Goal: Task Accomplishment & Management: Complete application form

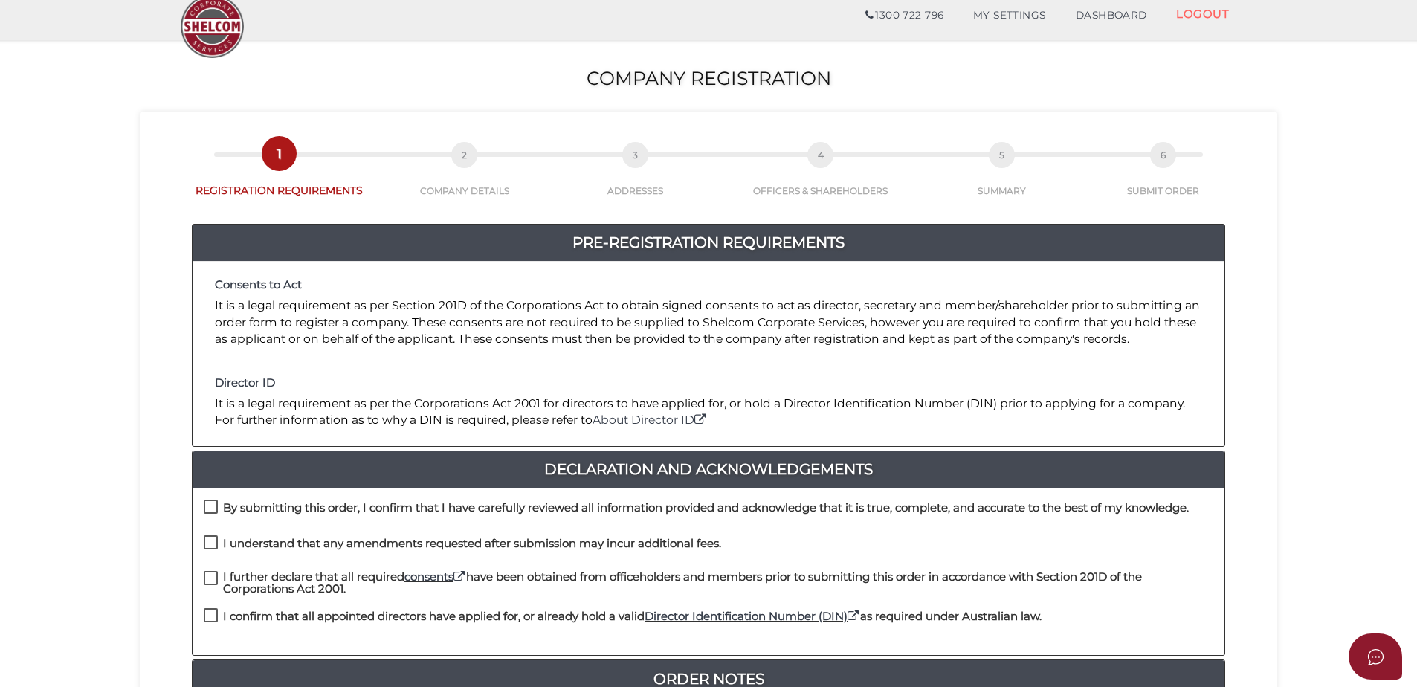
scroll to position [74, 0]
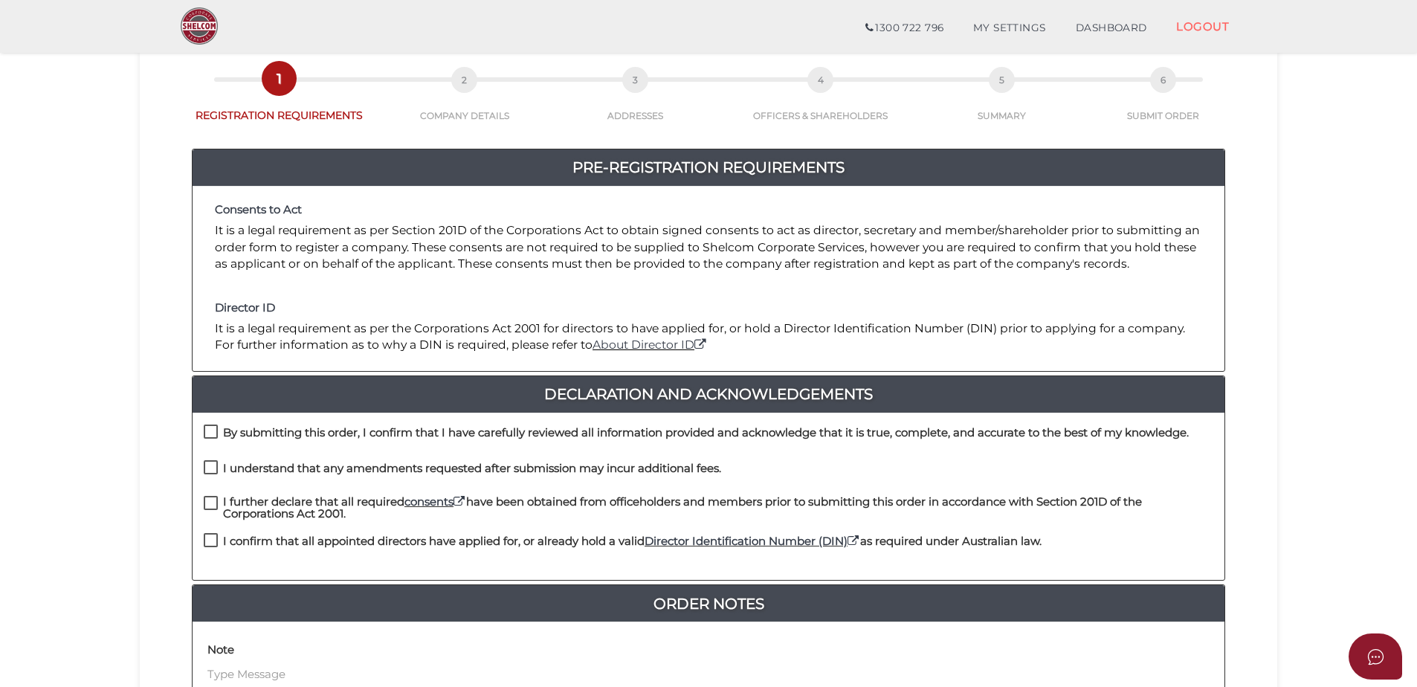
click at [224, 430] on h4 "By submitting this order, I confirm that I have carefully reviewed all informat…" at bounding box center [705, 433] width 965 height 13
checkbox input "true"
click at [215, 481] on div "I understand that any amendments requested after submission may incur additiona…" at bounding box center [462, 472] width 517 height 25
click at [204, 470] on label "I understand that any amendments requested after submission may incur additiona…" at bounding box center [462, 471] width 517 height 19
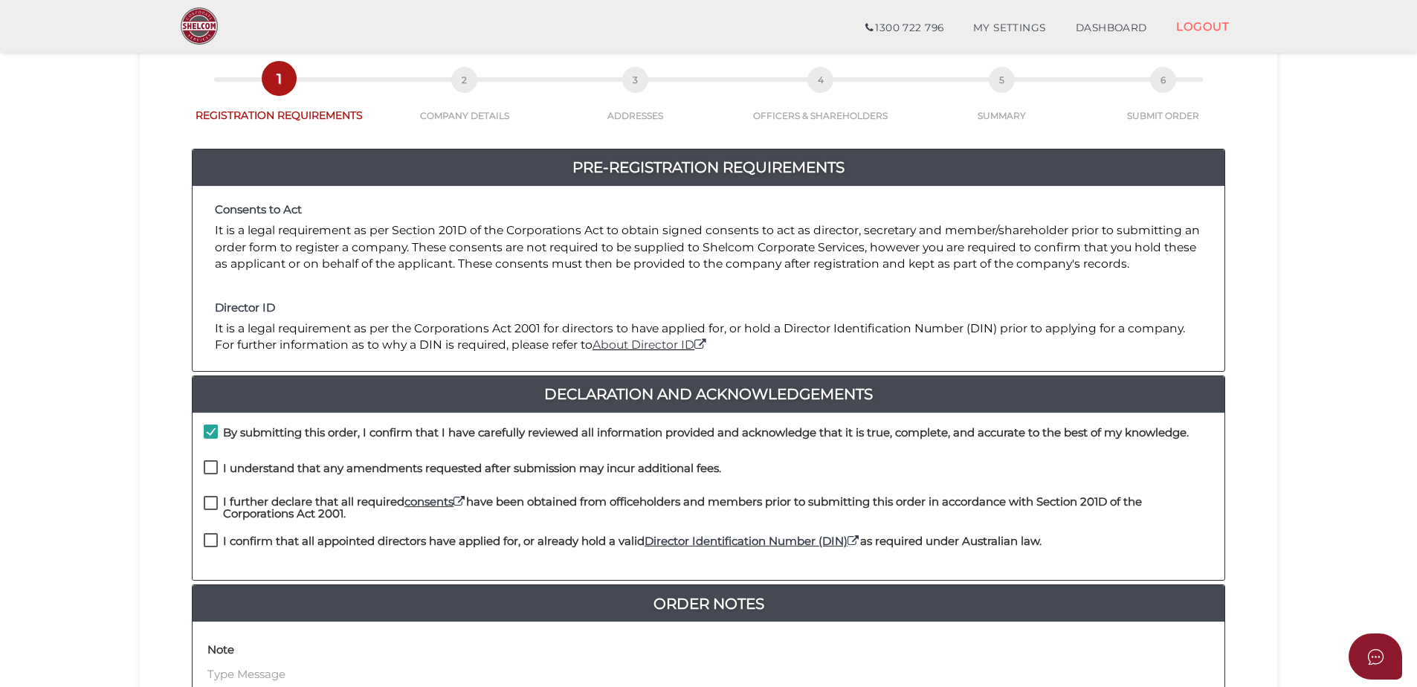
checkbox input "true"
click at [209, 499] on label "I further declare that all required consents have been obtained from officehold…" at bounding box center [708, 505] width 1009 height 19
checkbox input "true"
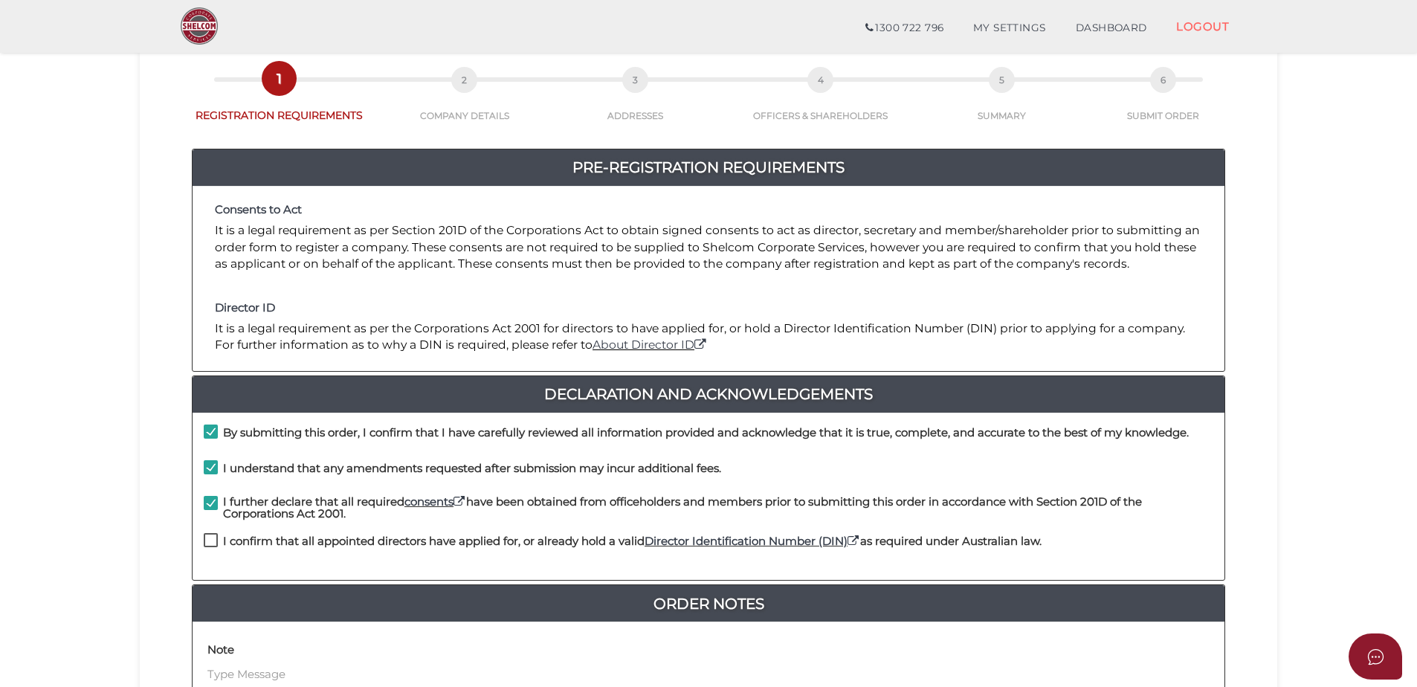
click at [207, 537] on label "I confirm that all appointed directors have applied for, or already hold a vali…" at bounding box center [623, 544] width 838 height 19
checkbox input "true"
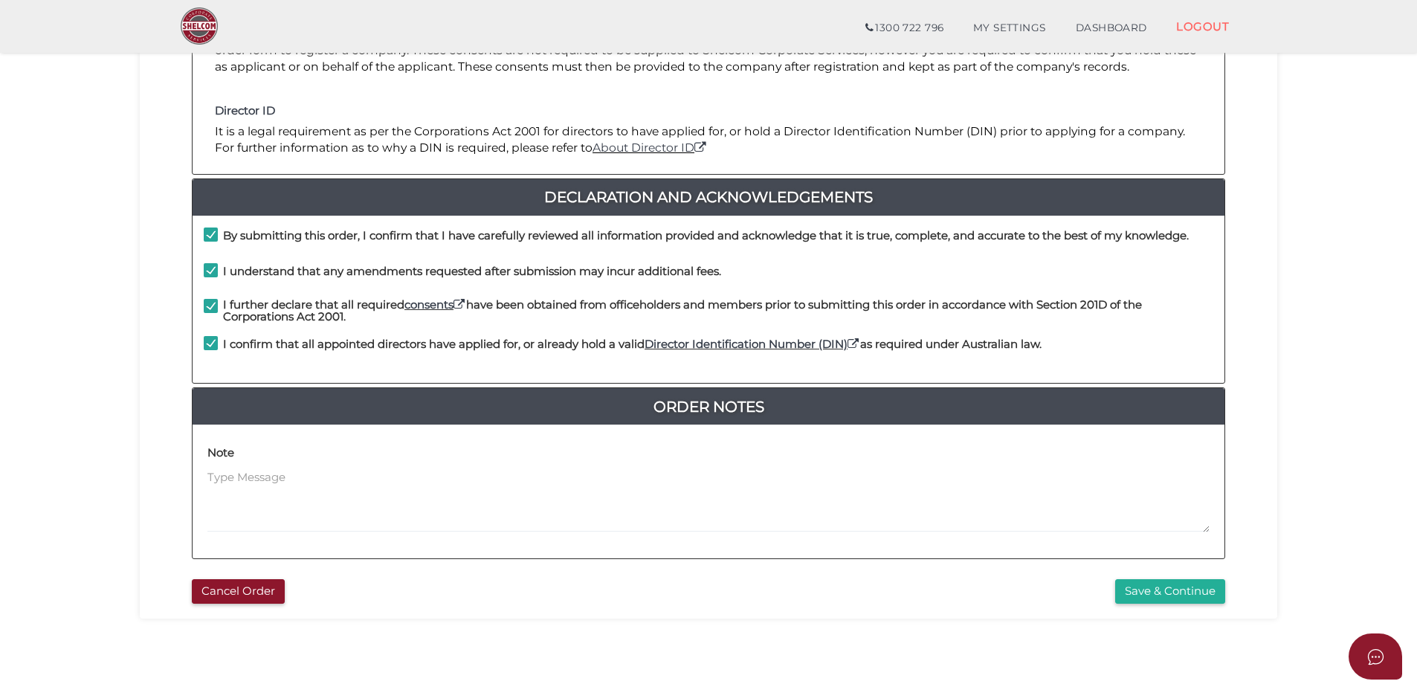
scroll to position [334, 0]
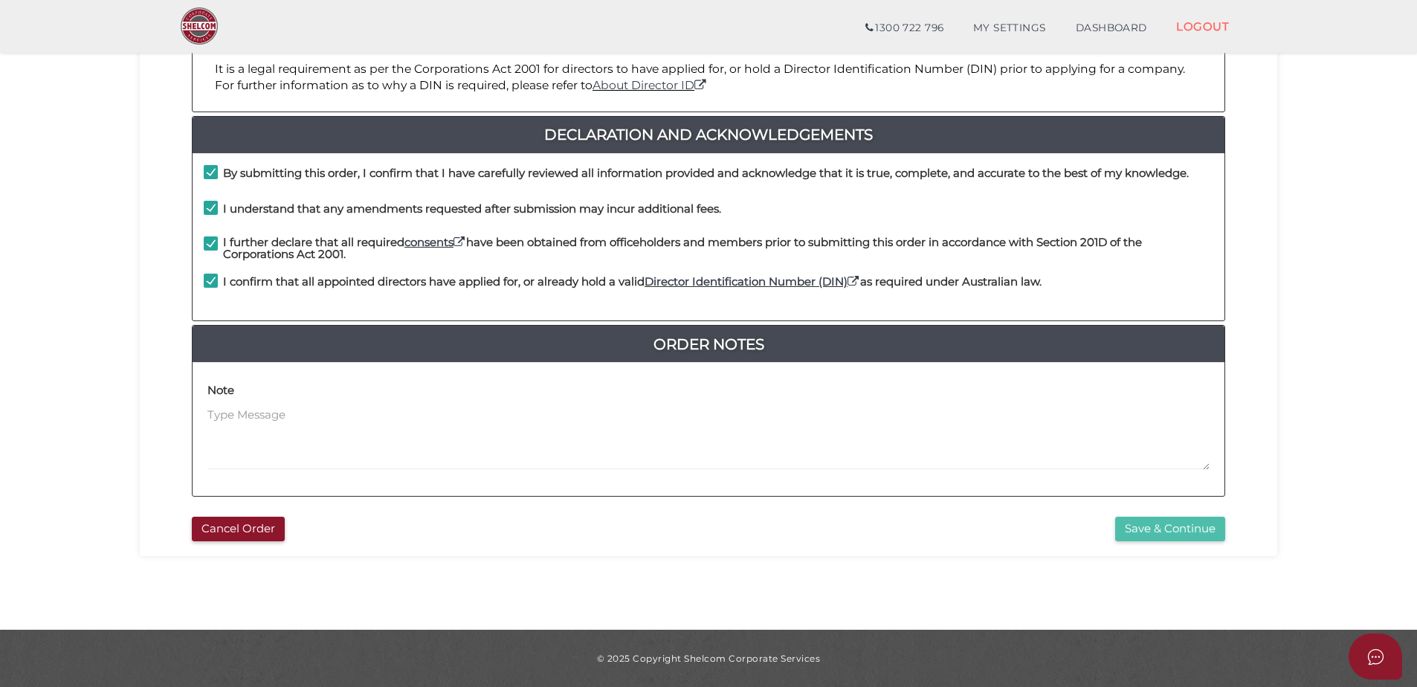
click at [1142, 534] on button "Save & Continue" at bounding box center [1170, 529] width 110 height 25
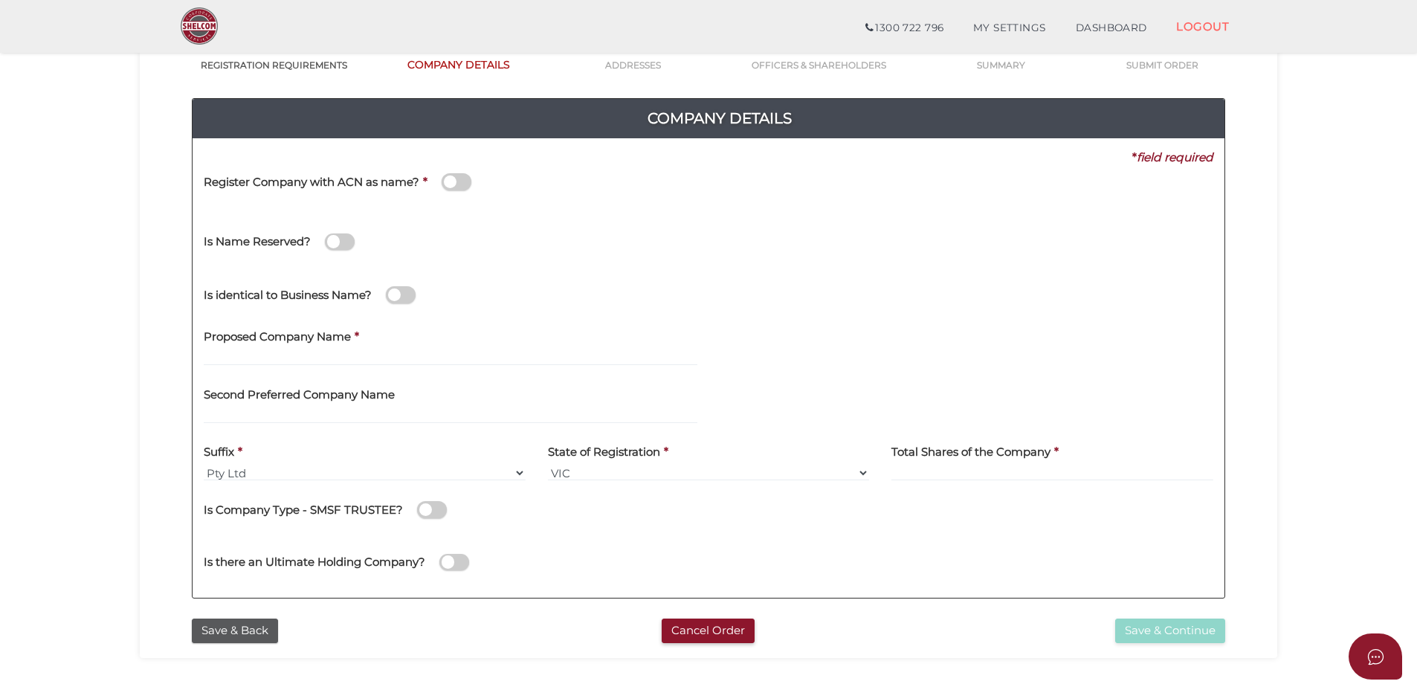
scroll to position [149, 0]
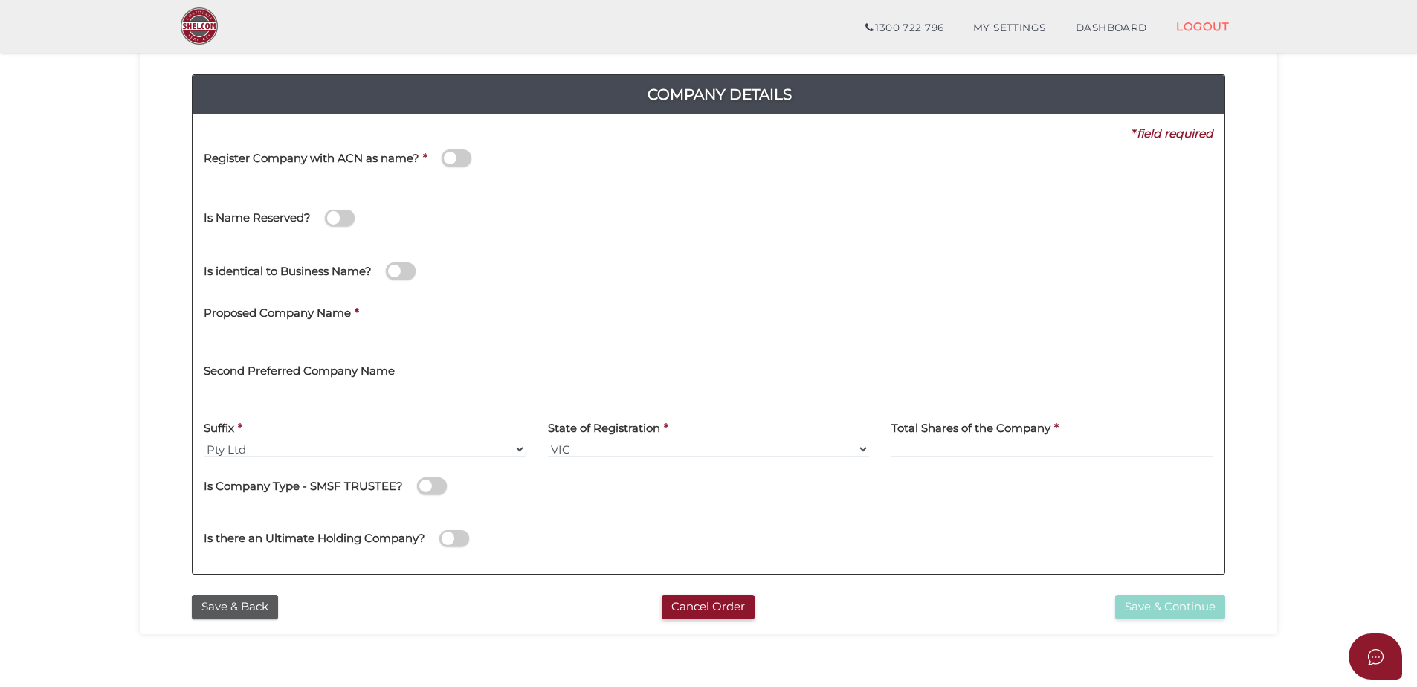
click at [337, 323] on label "Proposed Company Name" at bounding box center [277, 311] width 147 height 30
click at [302, 331] on input "text" at bounding box center [450, 334] width 493 height 16
click at [378, 329] on input "text" at bounding box center [450, 334] width 493 height 16
type input "Ever City Wealth Investment Holdings"
click at [942, 449] on input at bounding box center [1052, 449] width 322 height 16
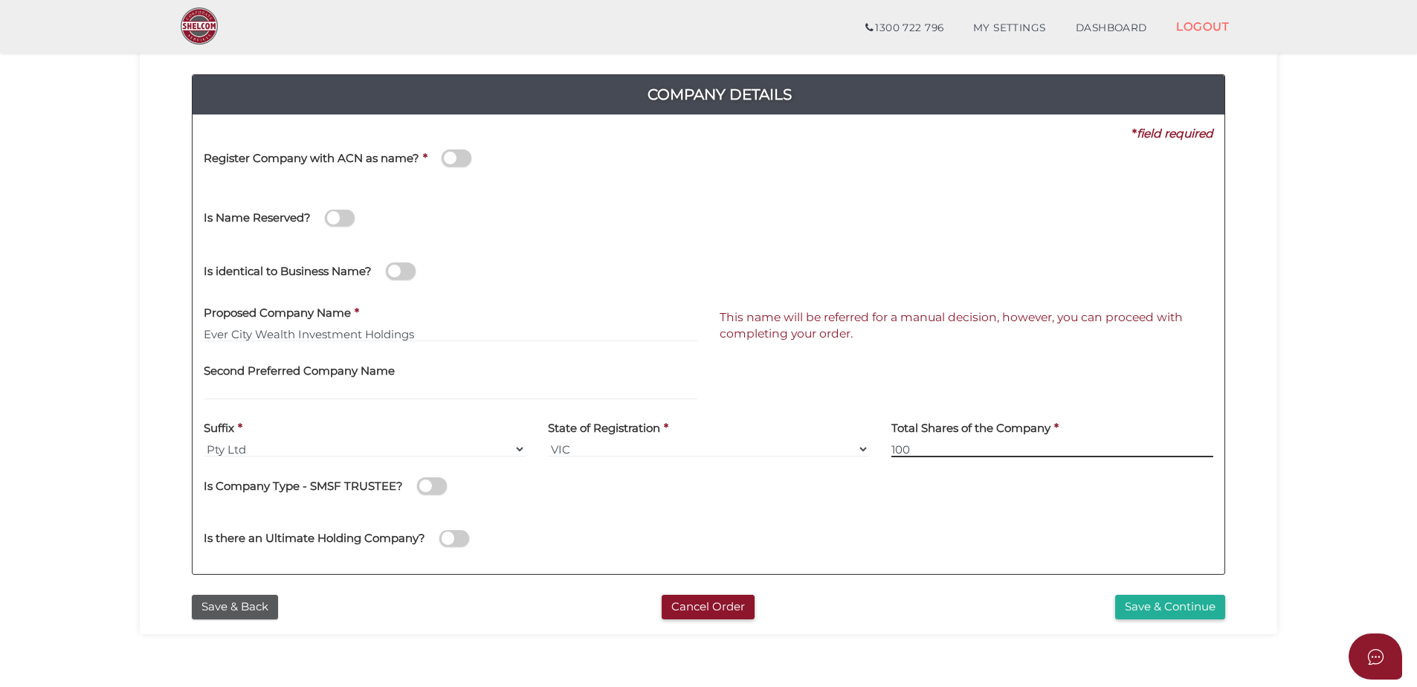
type input "100"
click at [1189, 599] on button "Save & Continue" at bounding box center [1170, 607] width 110 height 25
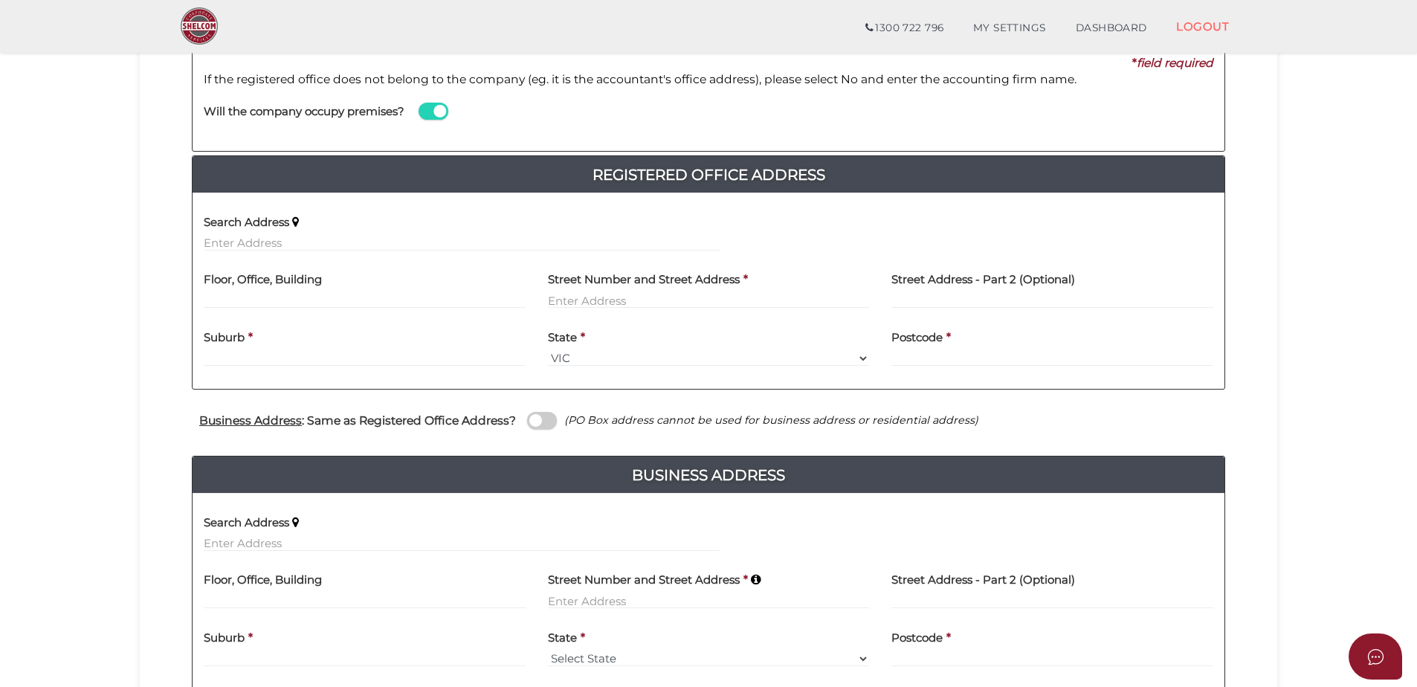
scroll to position [223, 0]
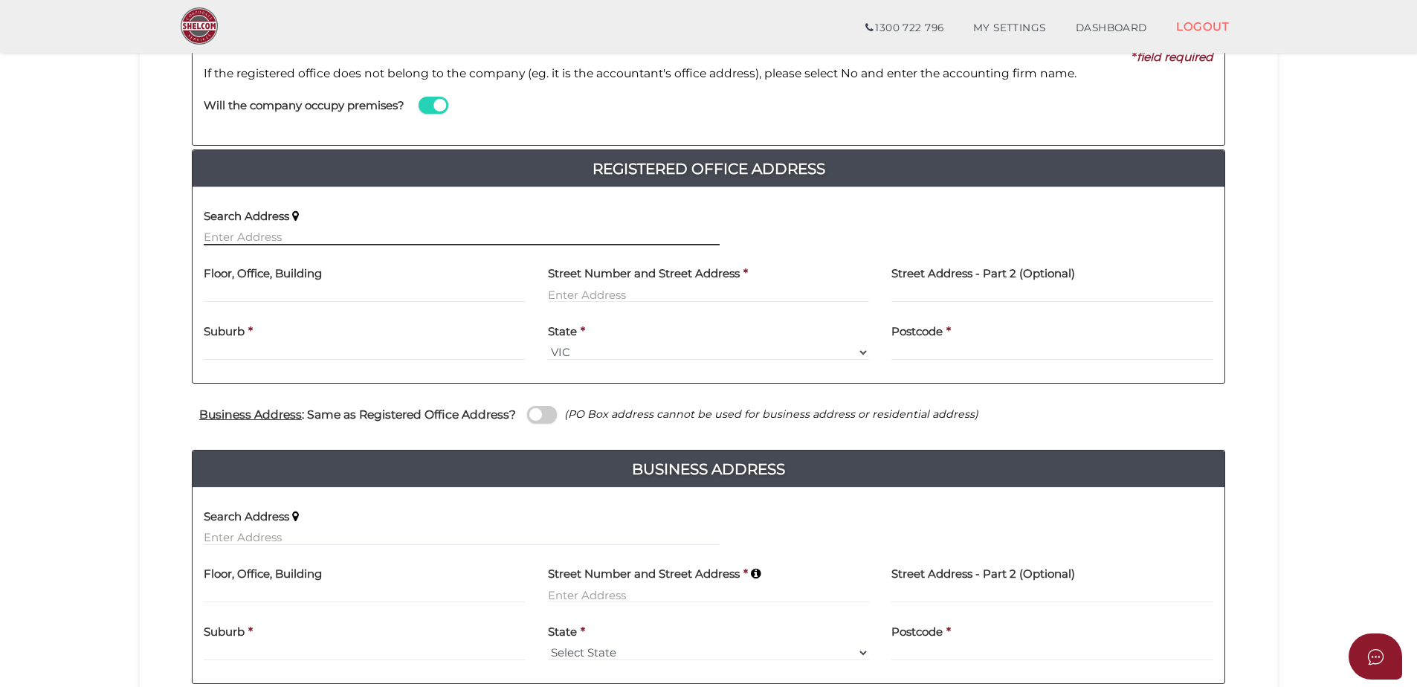
click at [356, 241] on input "text" at bounding box center [462, 237] width 516 height 16
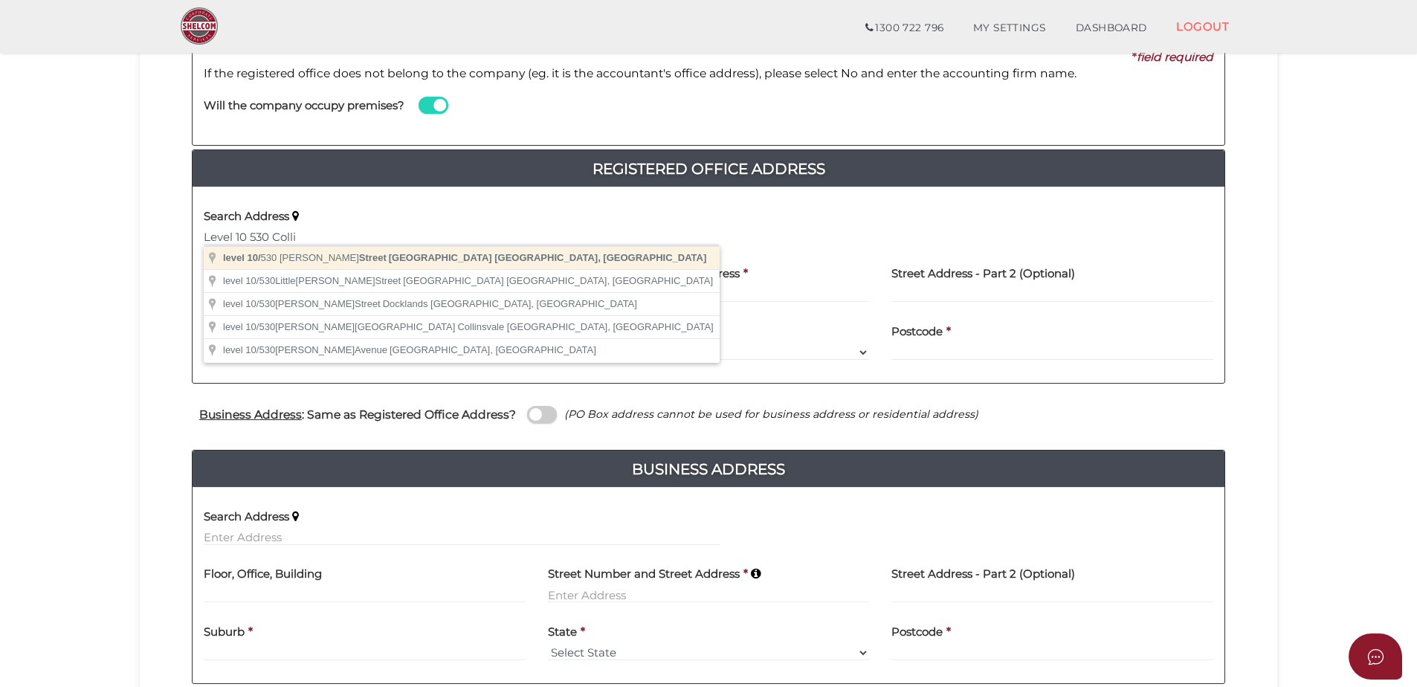
type input "level 10/530 Collins Street, Melbourne VIC, Australia"
type input "level 10"
type input "530 Collins Street"
type input "Melbourne"
select select "VIC"
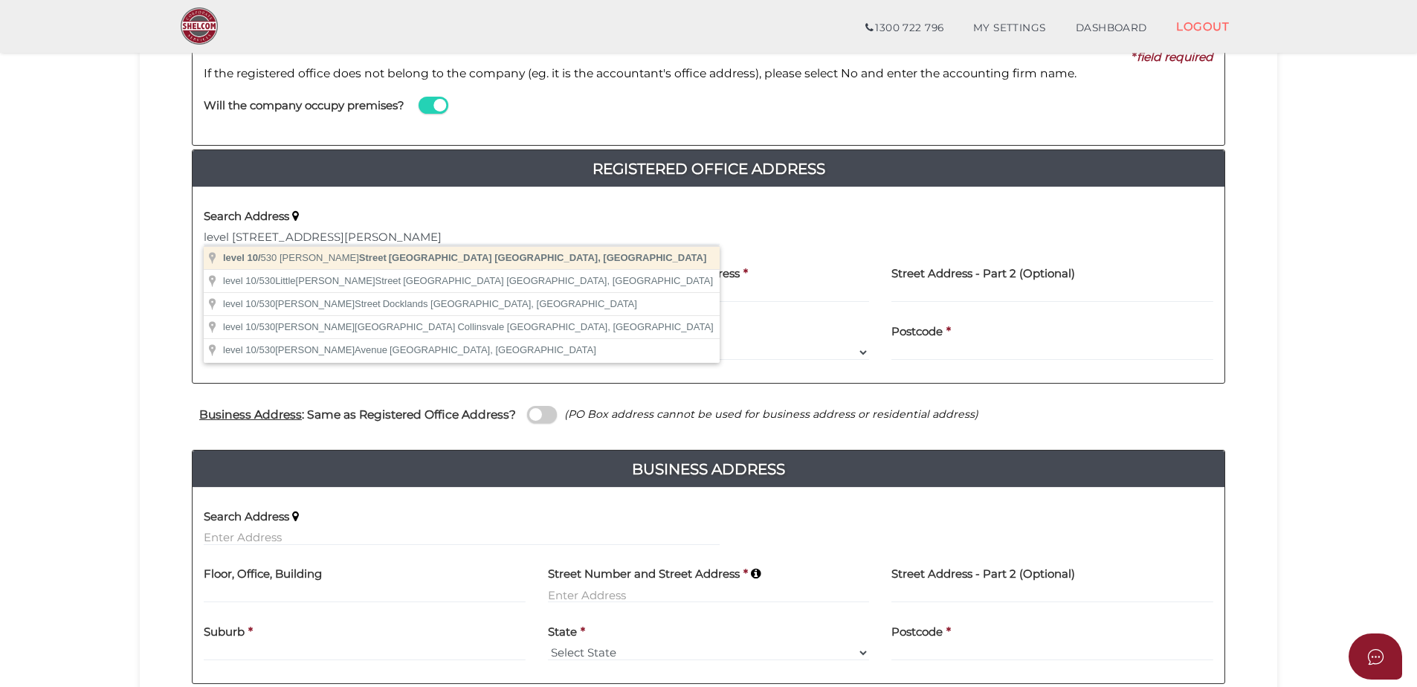
type input "3000"
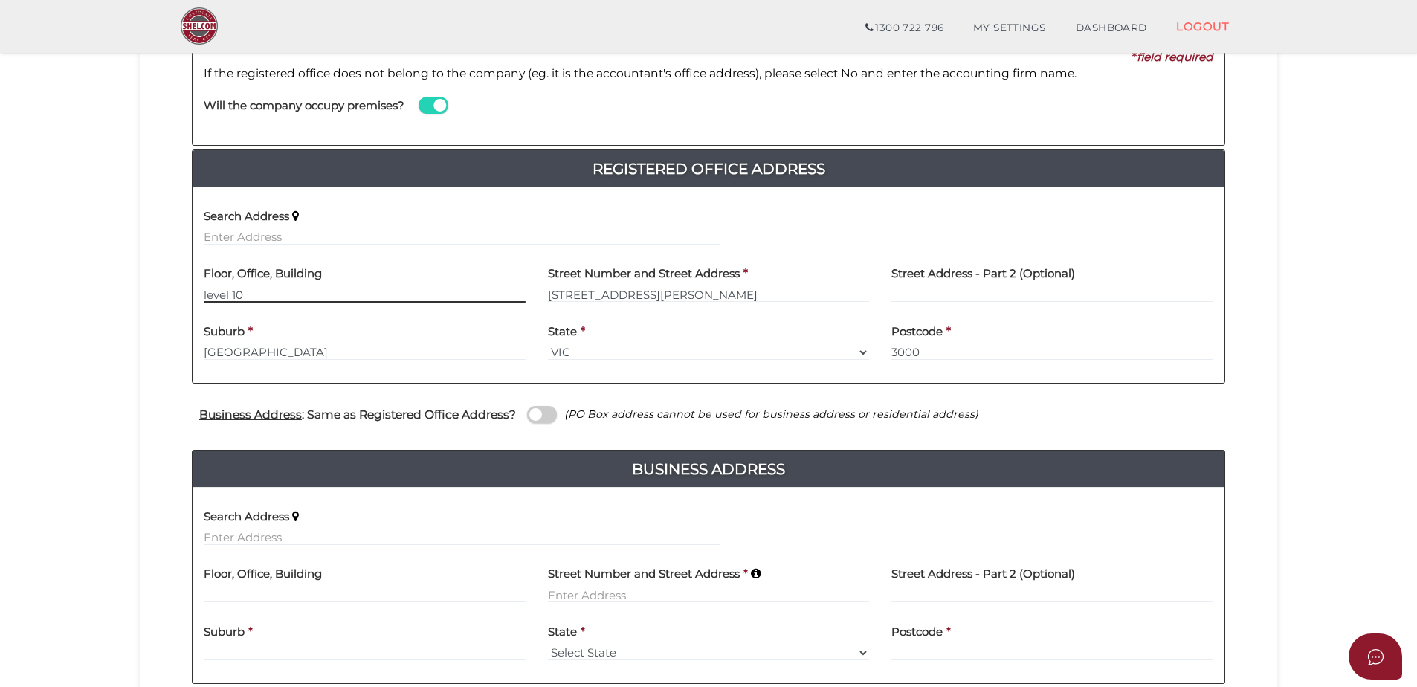
click at [207, 292] on input "level 10" at bounding box center [365, 294] width 322 height 16
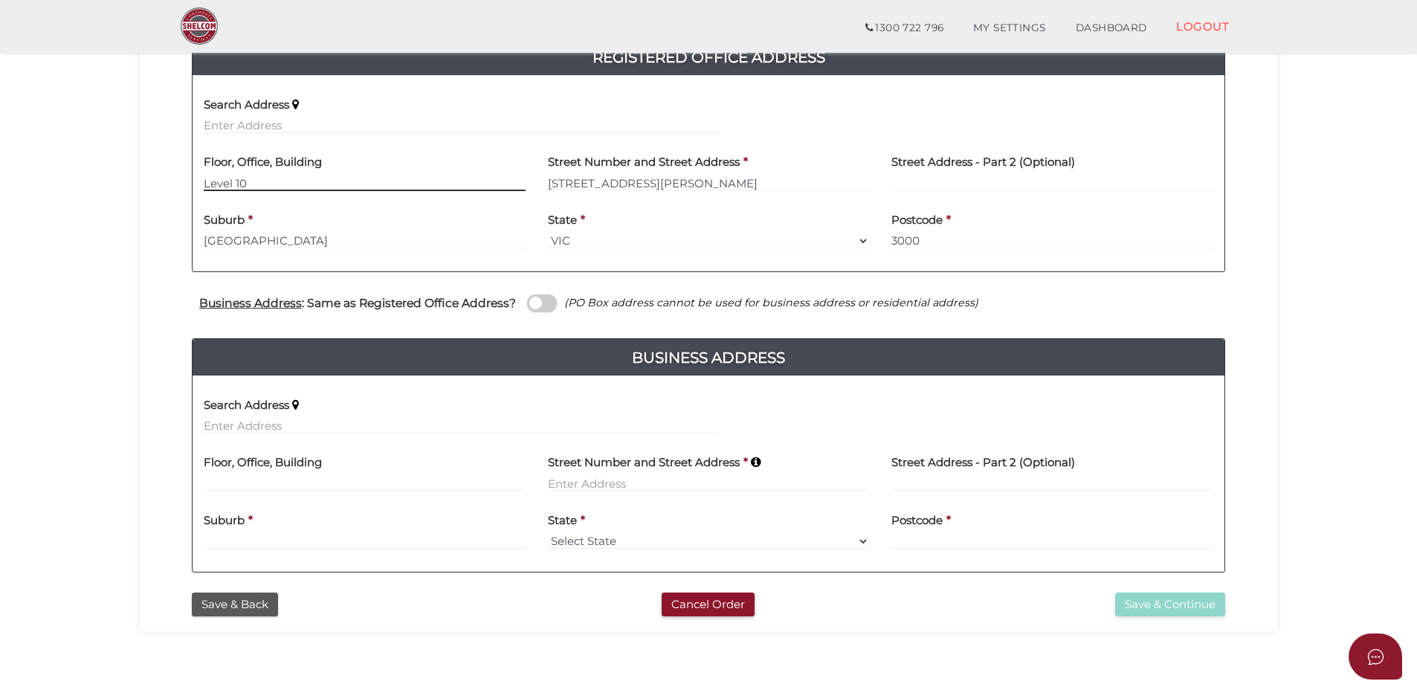
scroll to position [372, 0]
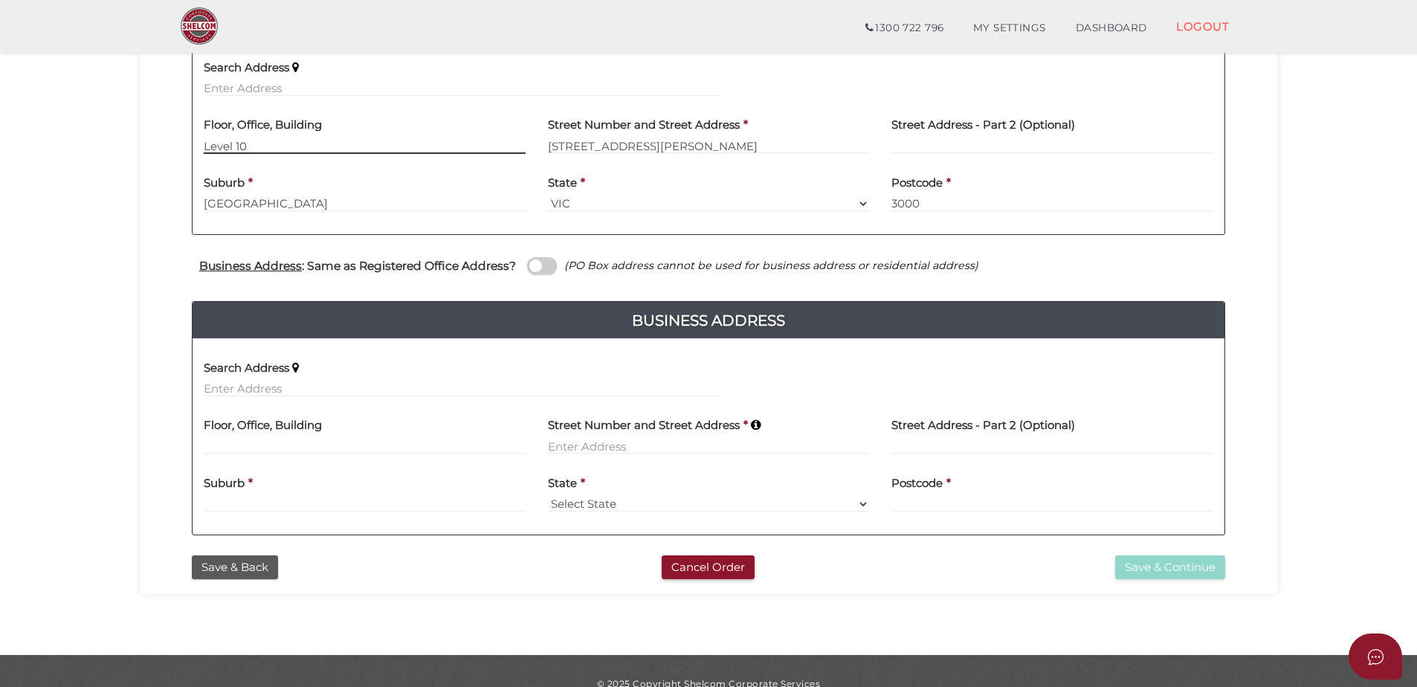
type input "Level 10"
click at [529, 386] on input "text" at bounding box center [462, 389] width 516 height 16
paste input "UNIT 205 685 BURKE ROAD, CAMBERWELL, VIC, 3124"
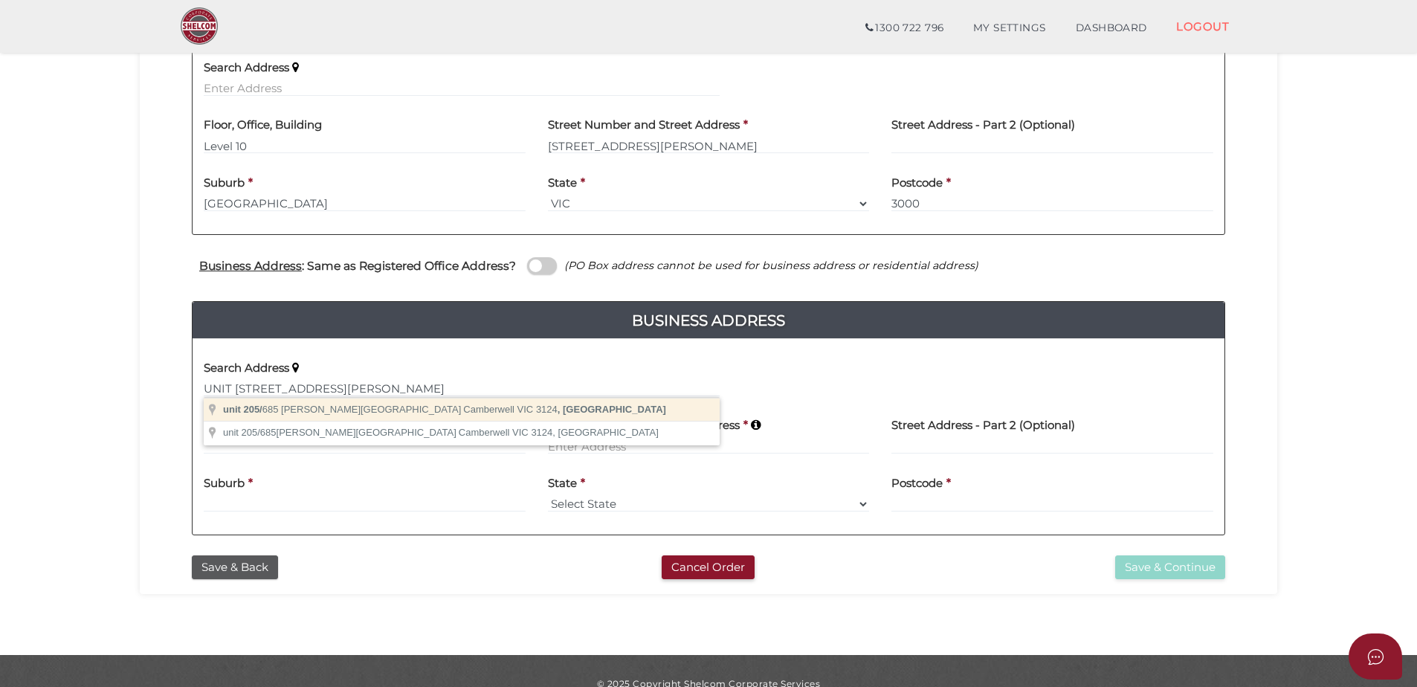
type input "unit 205/685 Burke Road, Camberwell VIC 3124, Australia"
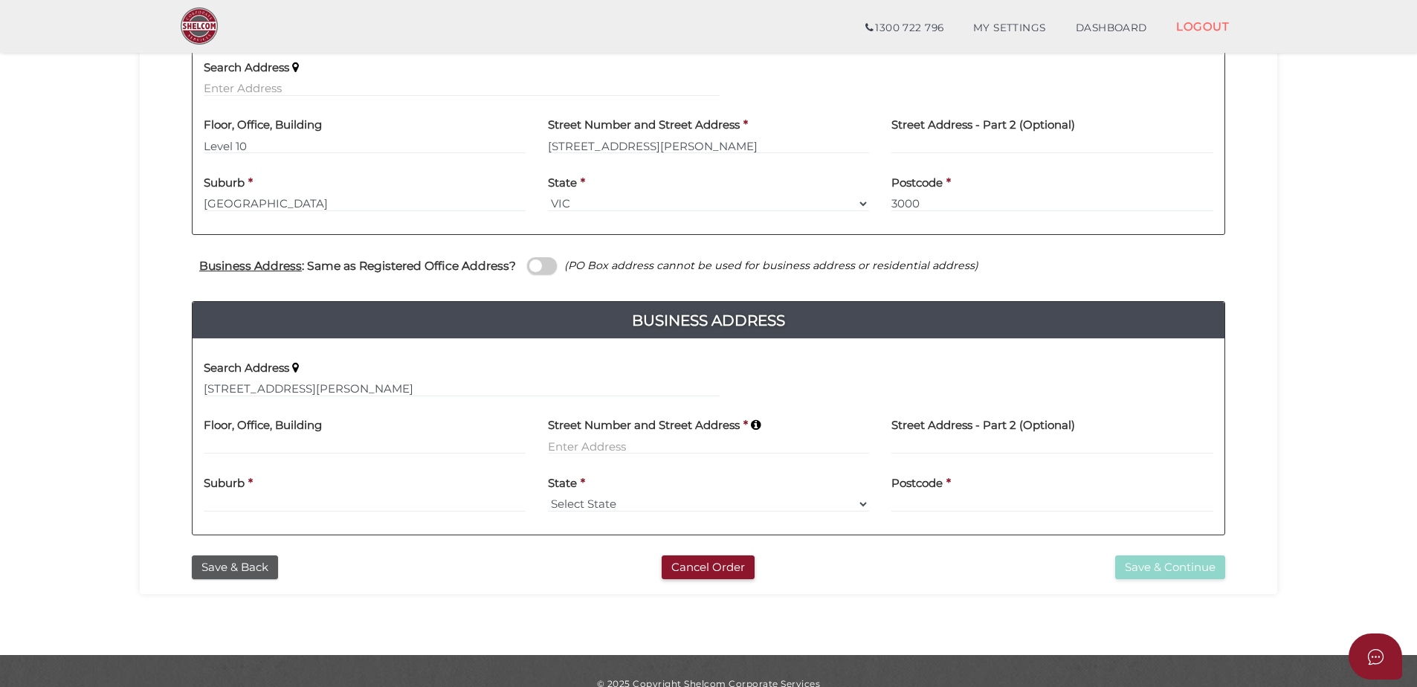
type input "unit 205"
type input "685 Burke Road"
type input "Camberwell"
select select "VIC"
type input "3124"
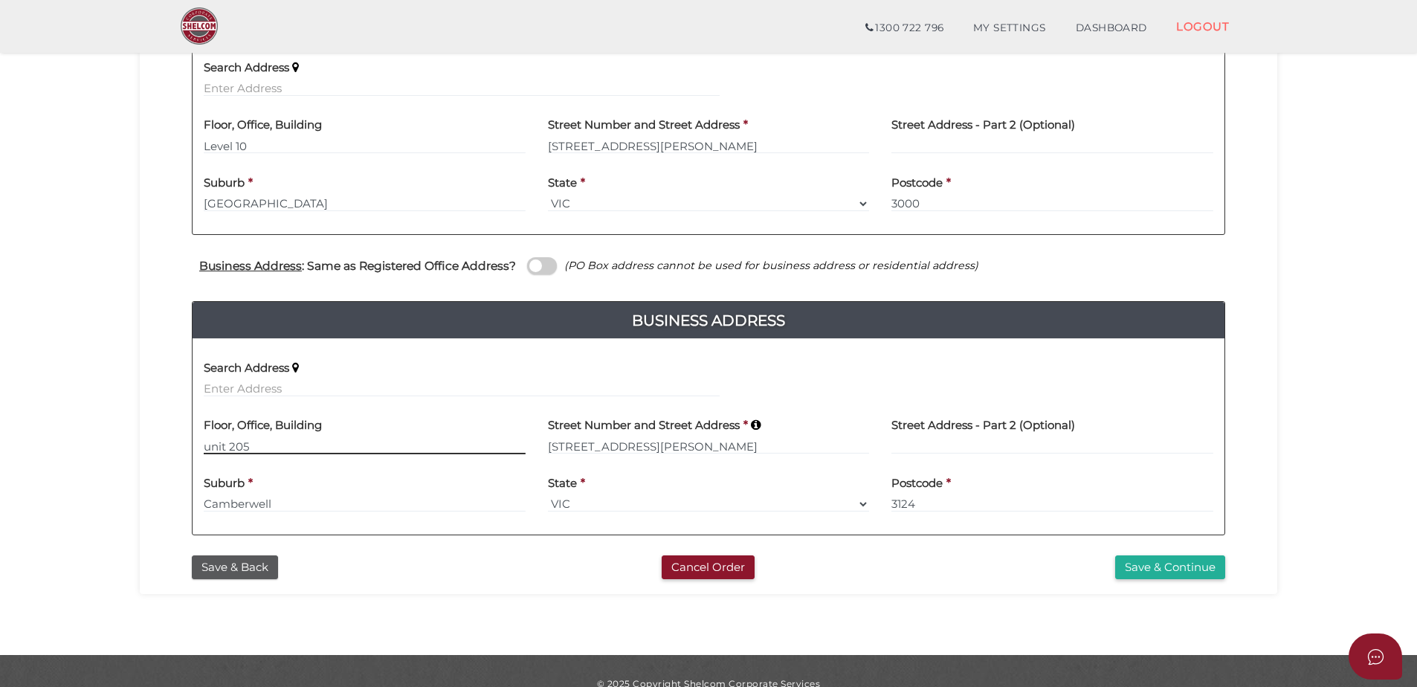
click at [211, 447] on input "unit 205" at bounding box center [365, 446] width 322 height 16
type input "Unit 205"
click at [1187, 575] on button "Save & Continue" at bounding box center [1170, 567] width 110 height 25
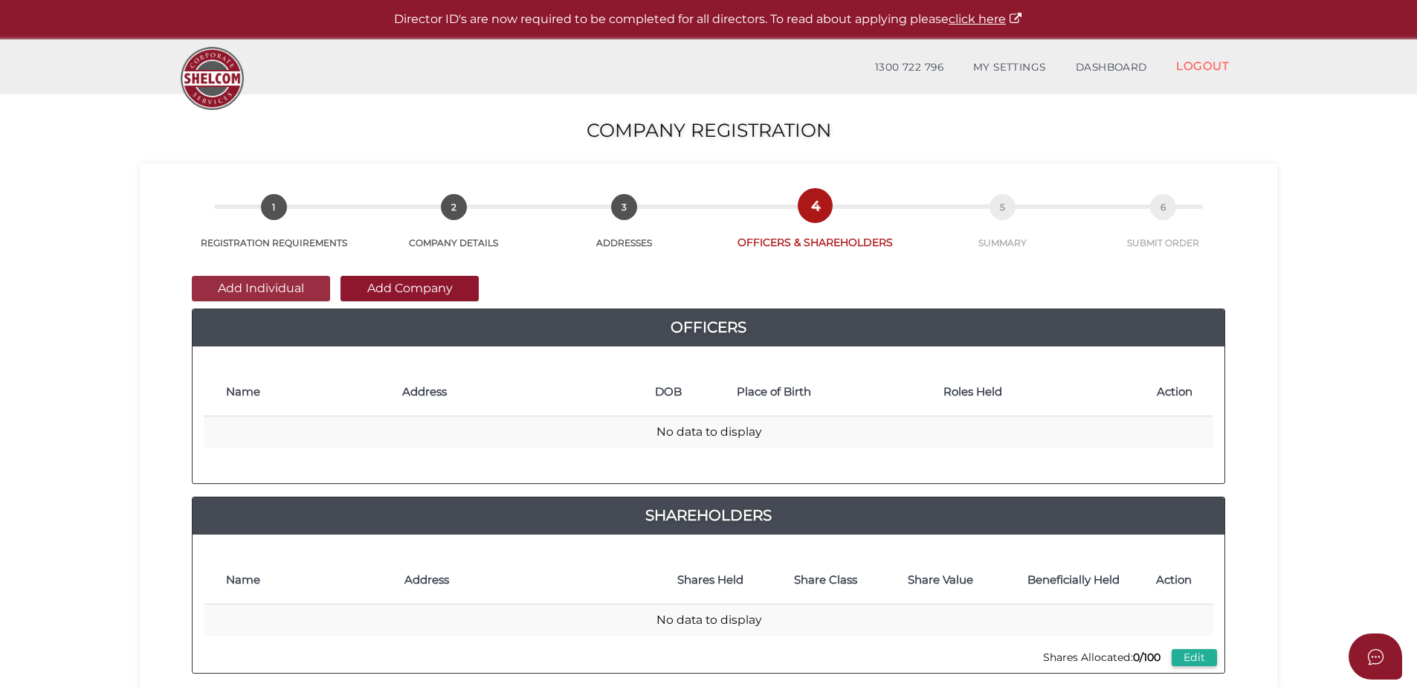
click at [297, 284] on button "Add Individual" at bounding box center [261, 288] width 138 height 25
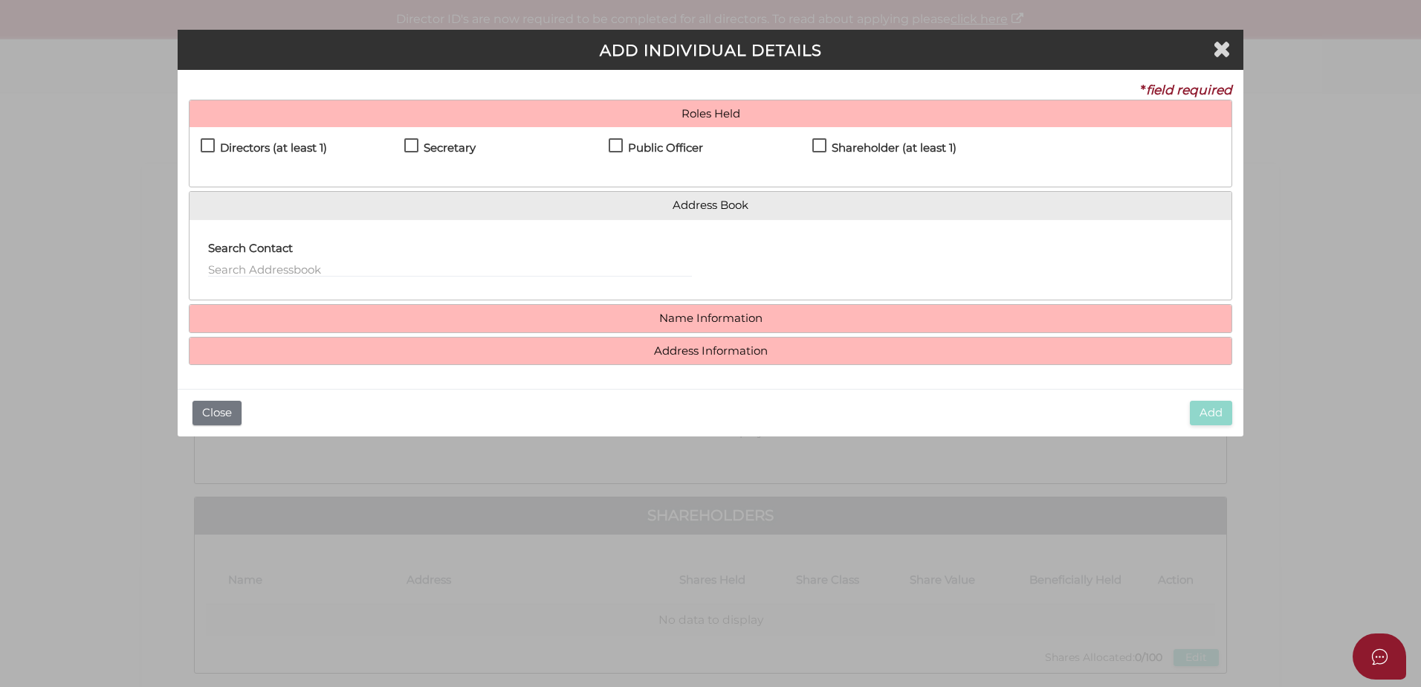
click at [288, 149] on h4 "Directors (at least 1)" at bounding box center [273, 148] width 107 height 13
checkbox input "true"
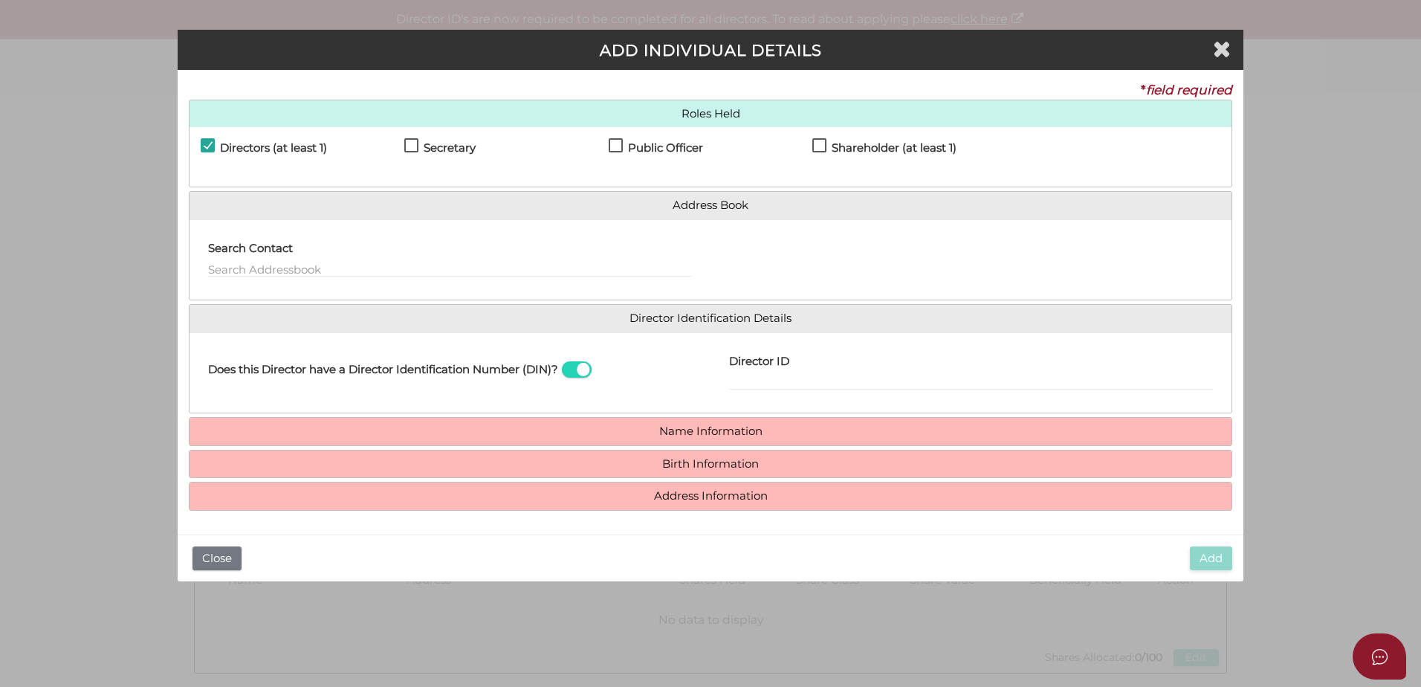
click at [867, 155] on label "Shareholder (at least 1)" at bounding box center [884, 151] width 144 height 19
checkbox input "true"
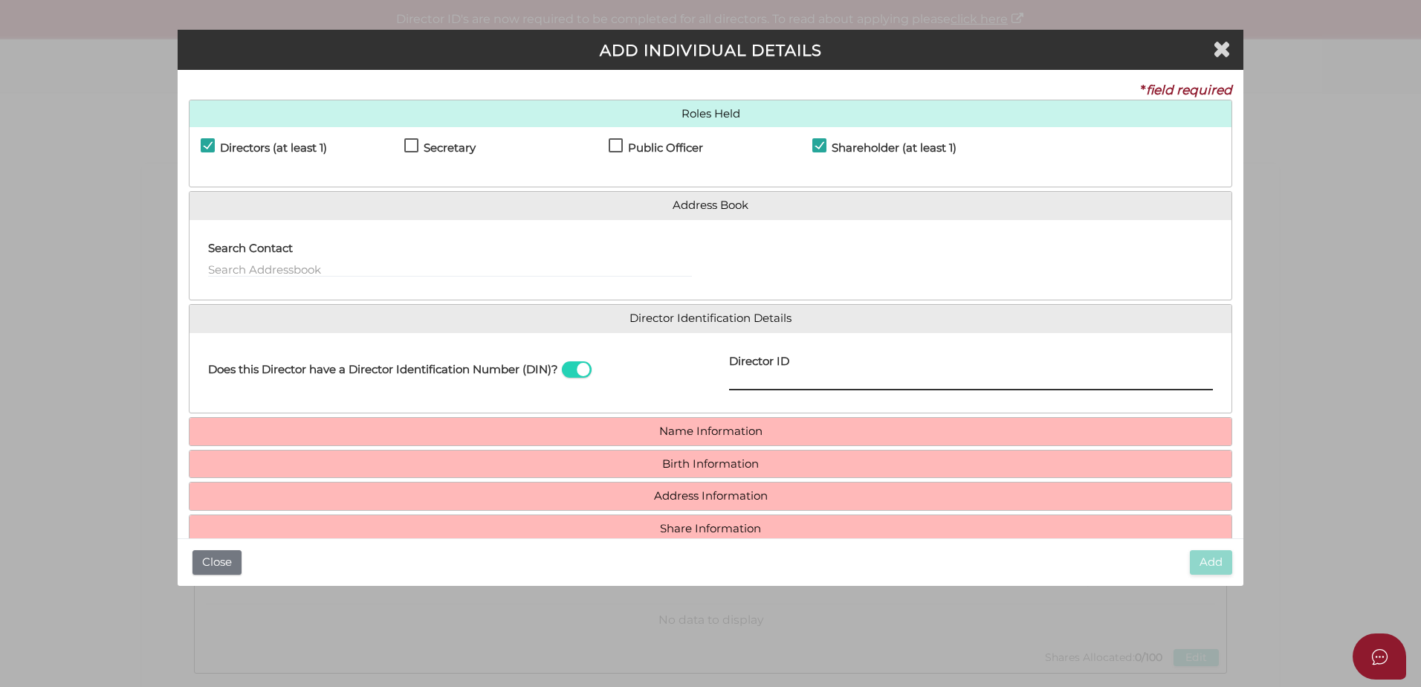
click at [748, 379] on input "Director ID" at bounding box center [971, 382] width 484 height 16
paste input "036 73685 63623"
click at [751, 385] on input "036 73685 63623" at bounding box center [971, 382] width 484 height 16
type input "036736856362350"
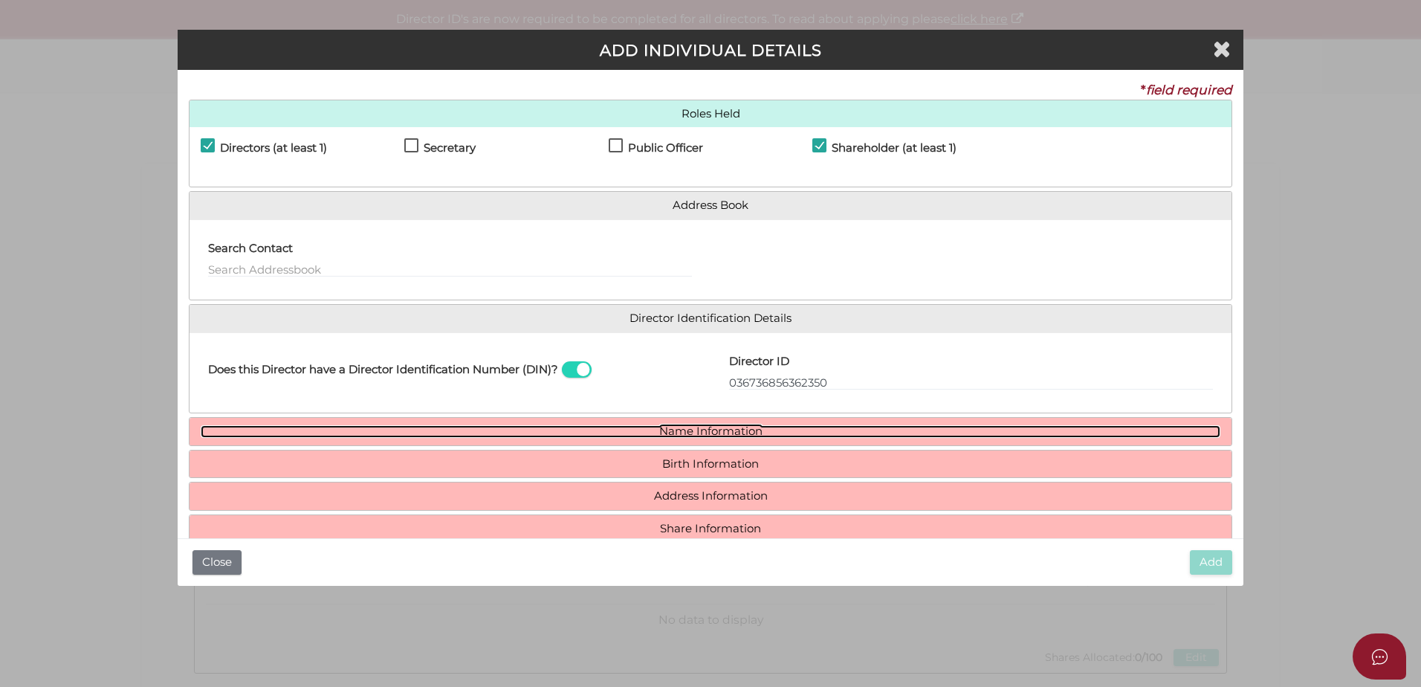
click at [829, 430] on link "Name Information" at bounding box center [711, 431] width 1020 height 13
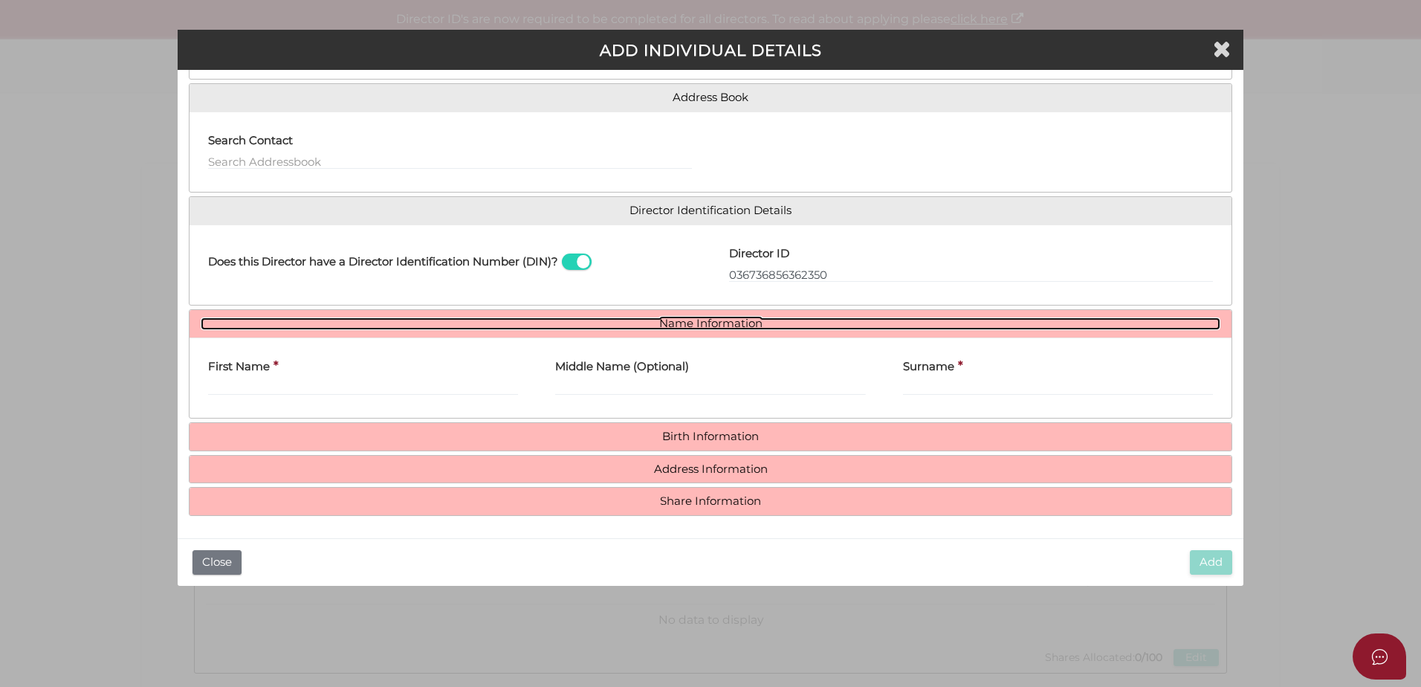
scroll to position [109, 0]
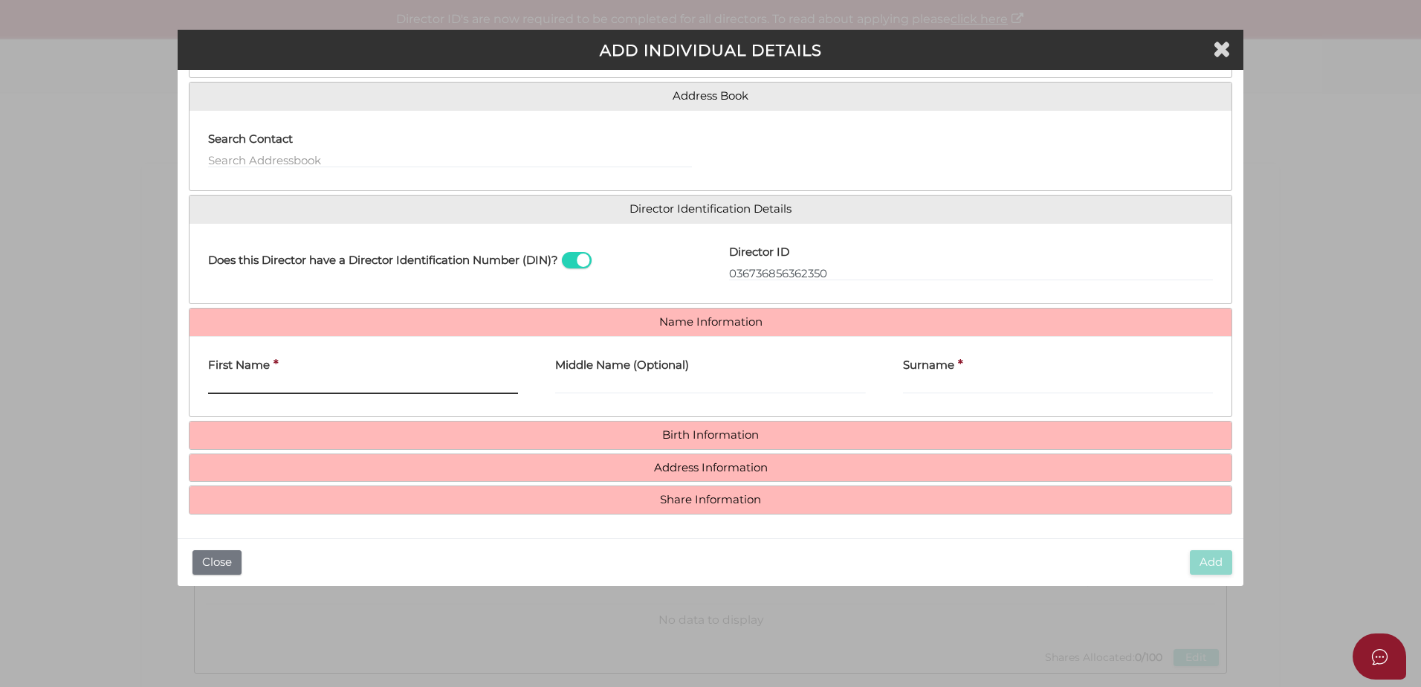
click at [351, 381] on input "First Name" at bounding box center [363, 386] width 310 height 16
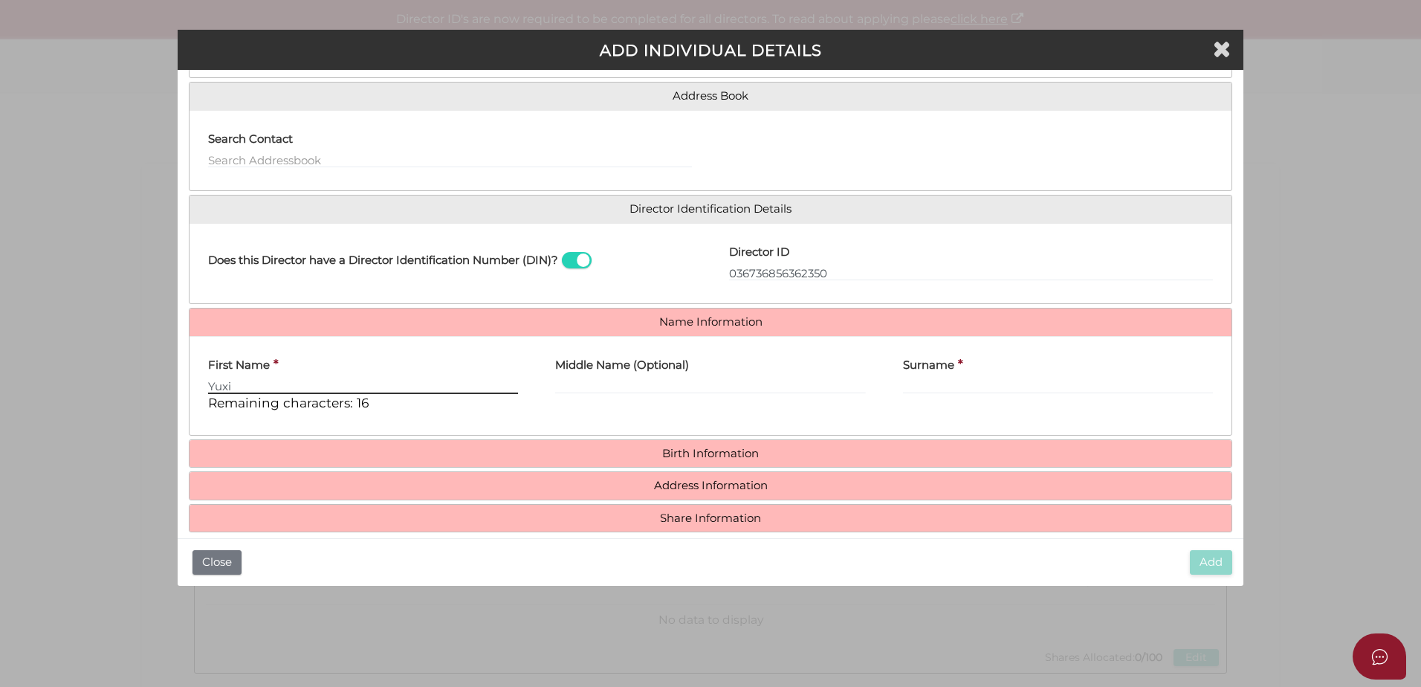
type input "Yuxi"
click at [919, 389] on input "Surname" at bounding box center [1058, 386] width 310 height 16
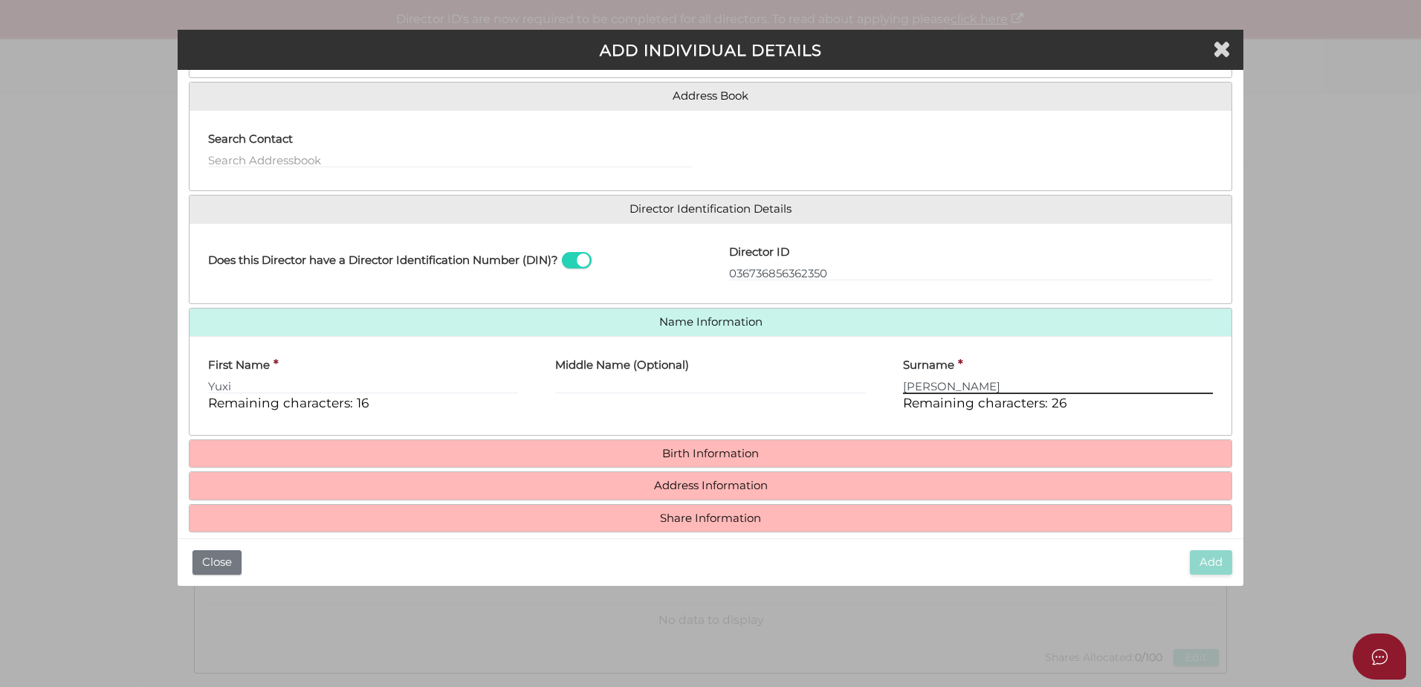
type input "Yang"
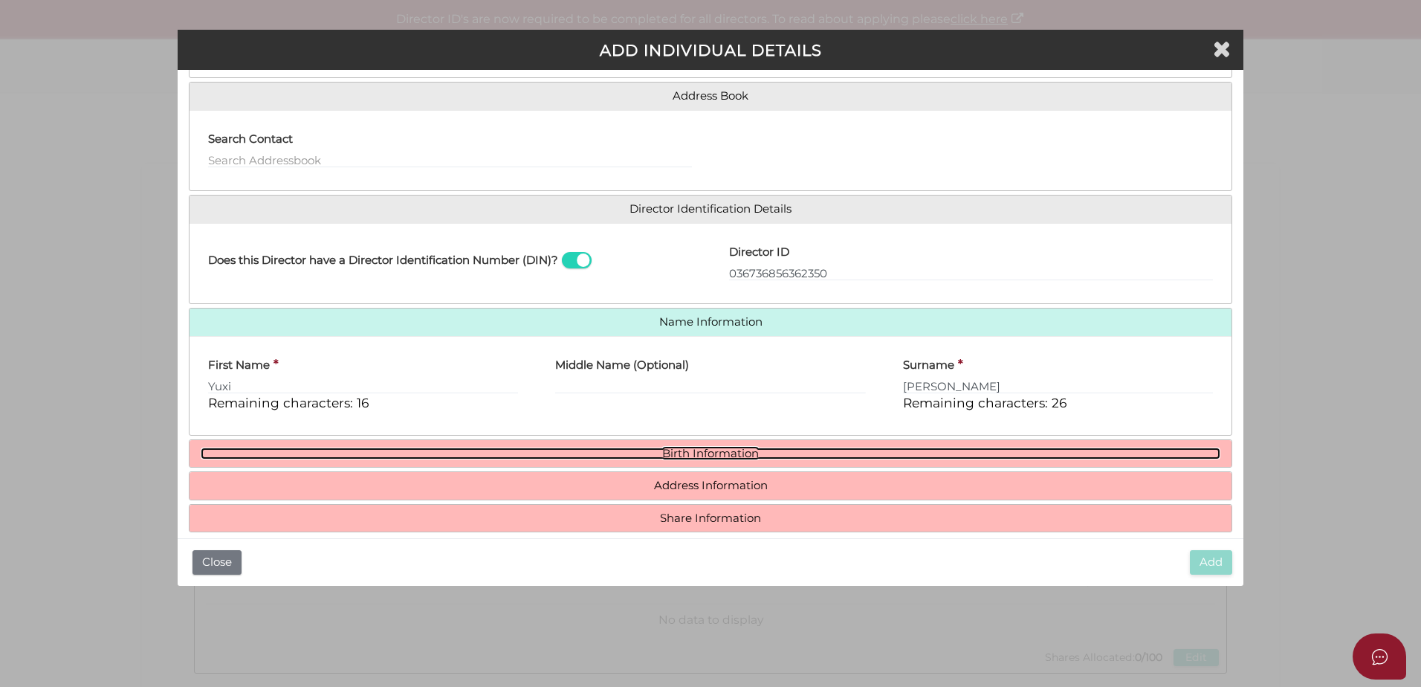
click at [767, 452] on link "Birth Information" at bounding box center [711, 453] width 1020 height 13
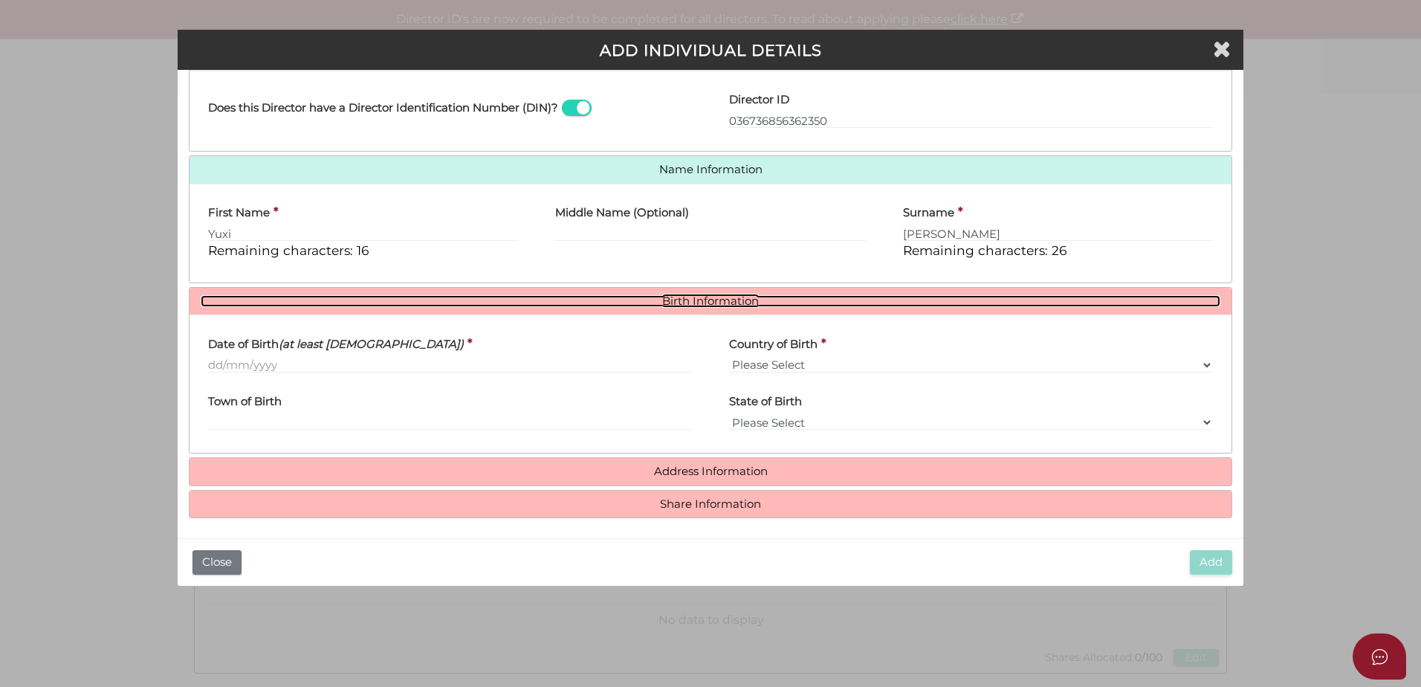
scroll to position [265, 0]
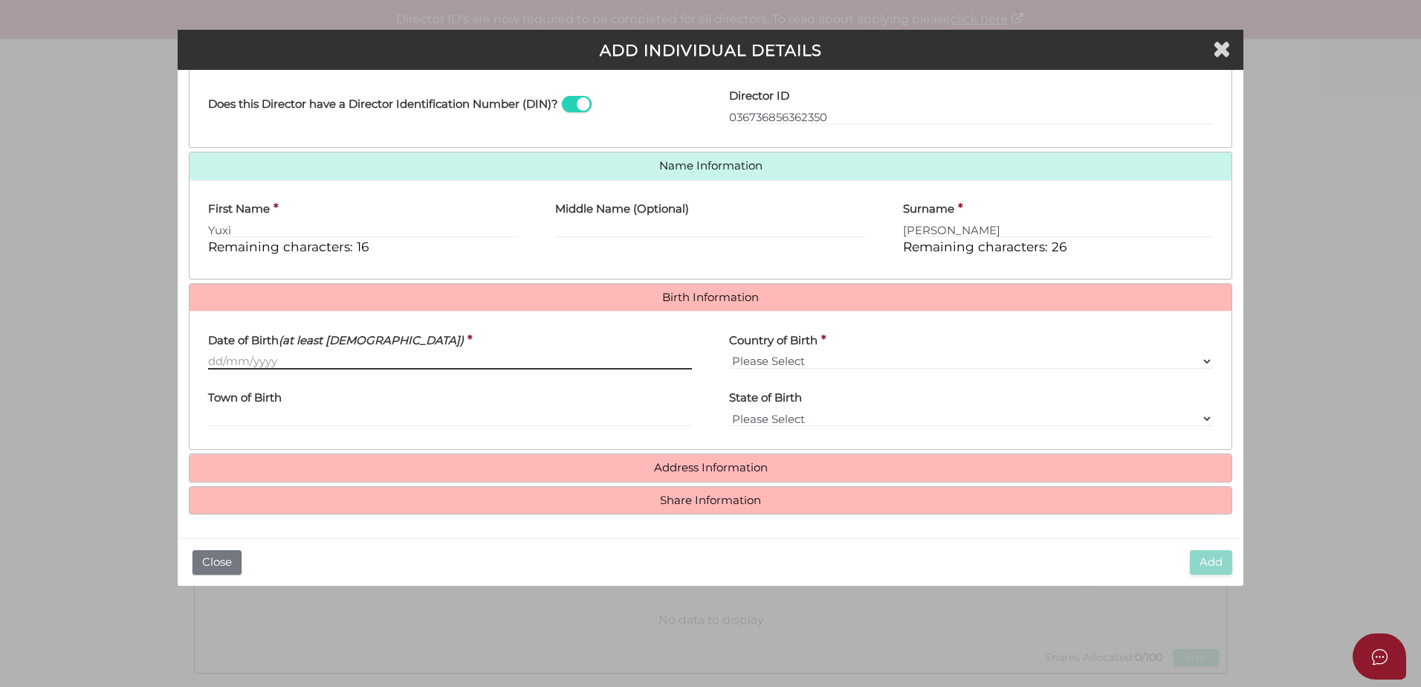
click at [245, 362] on input "Date of Birth (at least 18 years old)" at bounding box center [450, 361] width 484 height 16
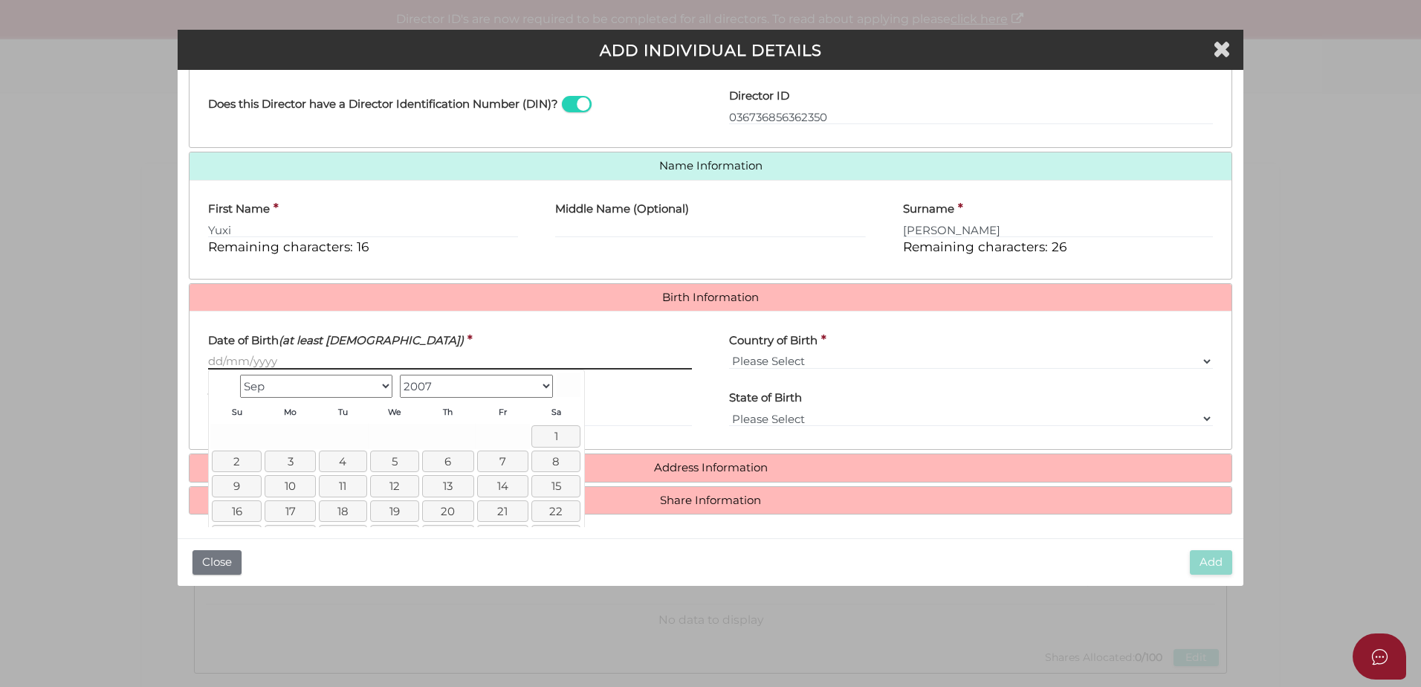
paste input "[DATE]"
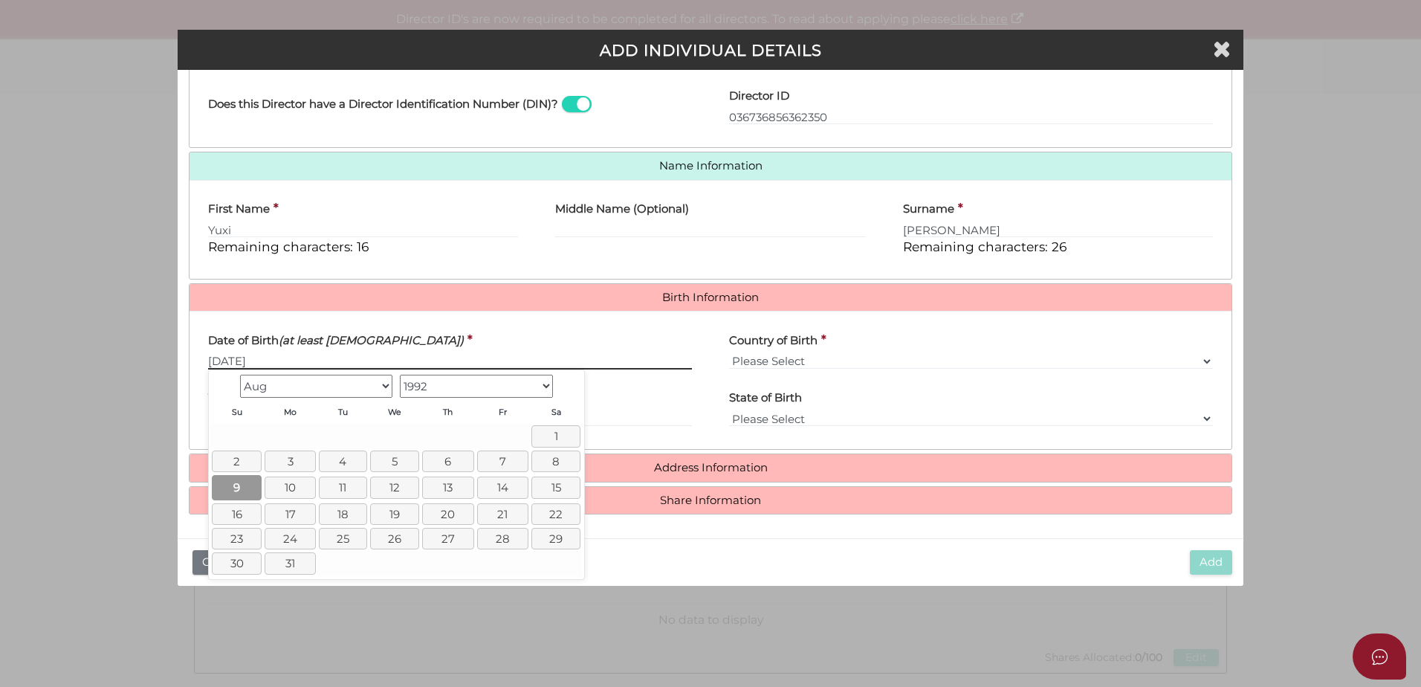
type input "[DATE]"
click at [235, 492] on link "9" at bounding box center [237, 487] width 50 height 25
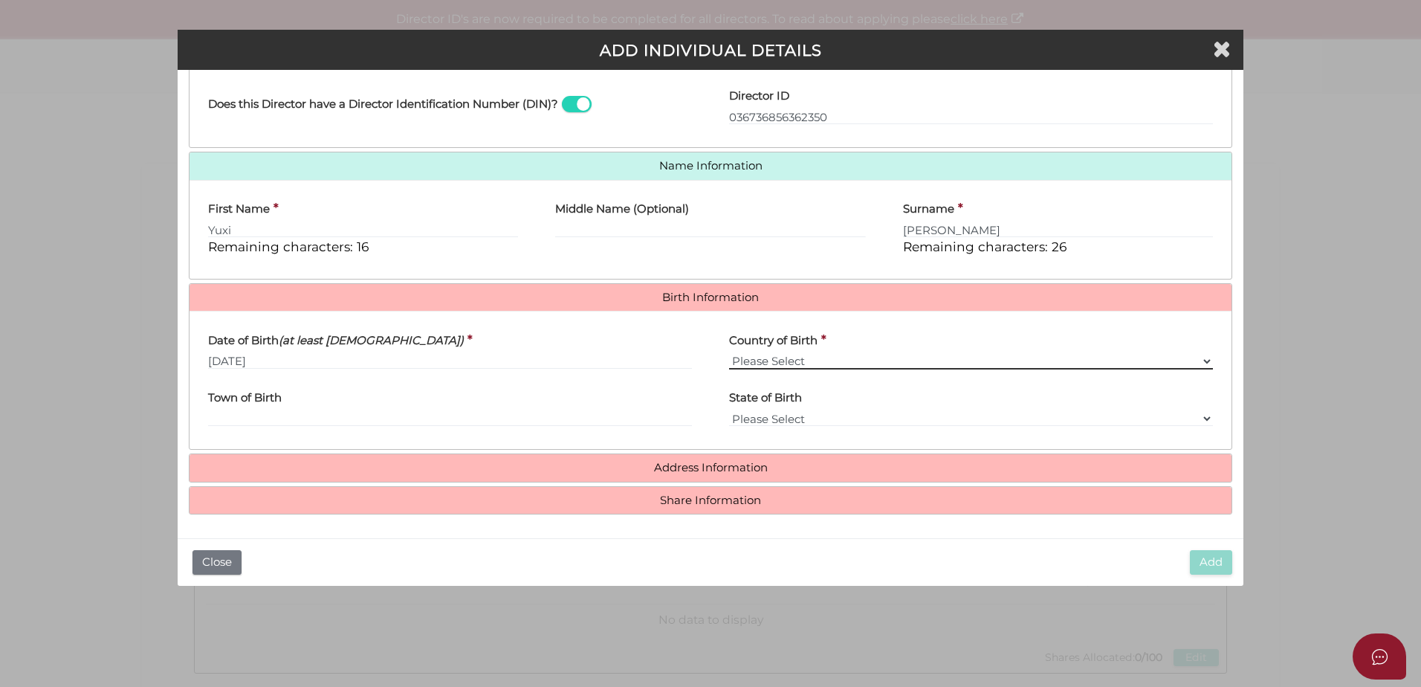
click at [888, 363] on select "Please Select v Australia Afghanistan Albania Algeria American Samoa Andorra An…" at bounding box center [971, 361] width 484 height 16
select select "China"
click at [729, 353] on select "Please Select v Australia Afghanistan Albania Algeria American Samoa Andorra An…" at bounding box center [971, 361] width 484 height 16
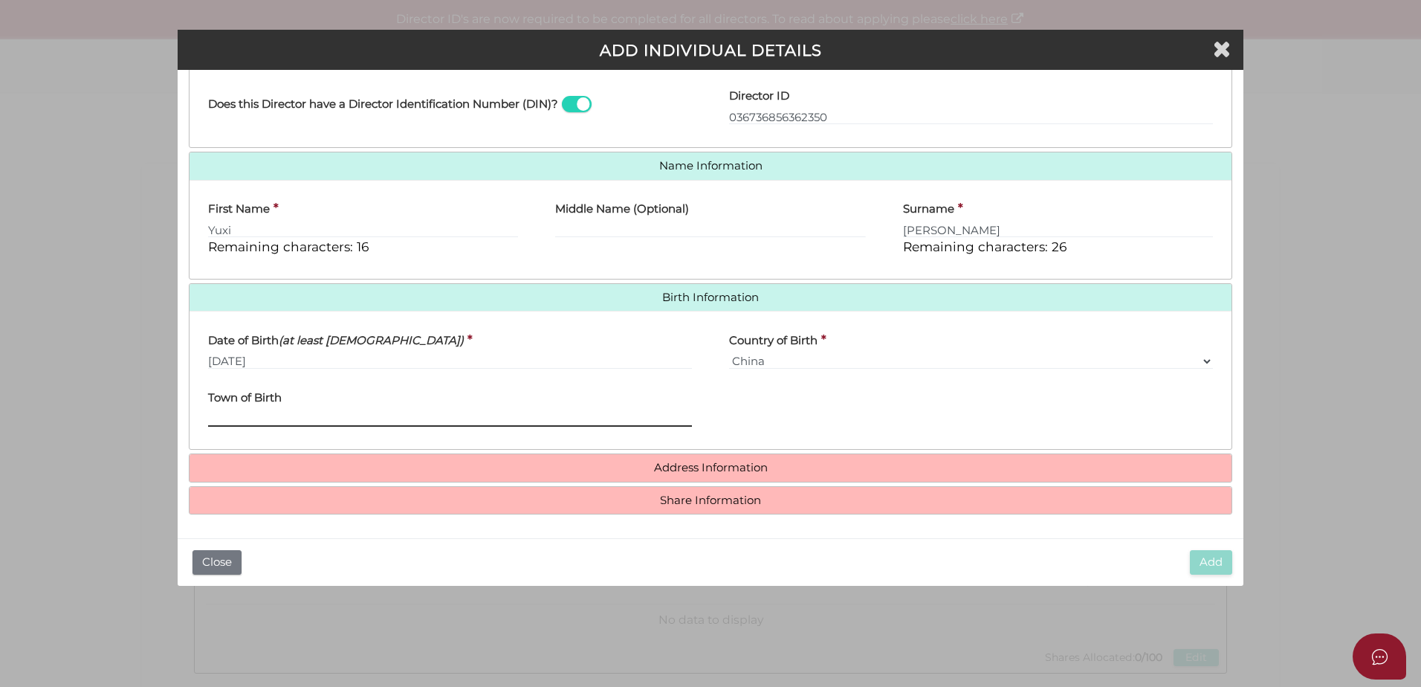
click at [331, 420] on input "Town of Birth" at bounding box center [450, 418] width 484 height 16
type input "Guangzhou"
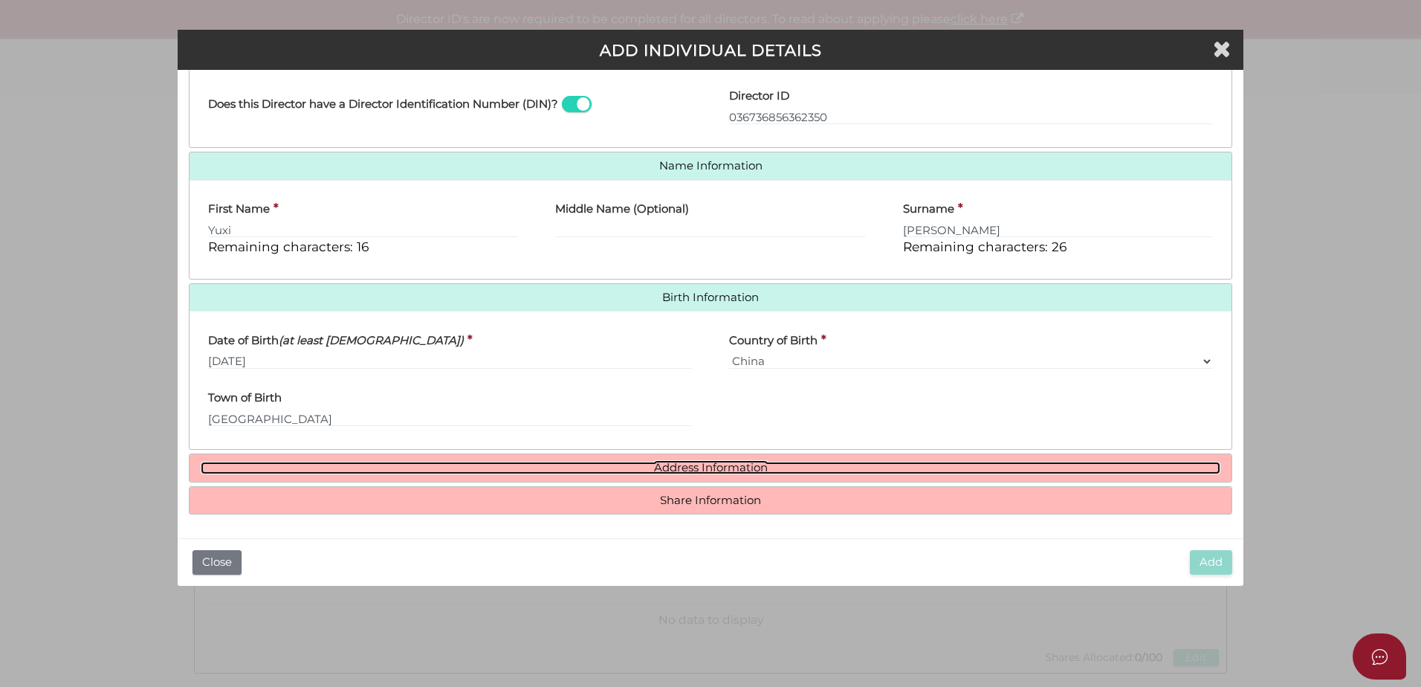
click at [725, 465] on link "Address Information" at bounding box center [711, 468] width 1020 height 13
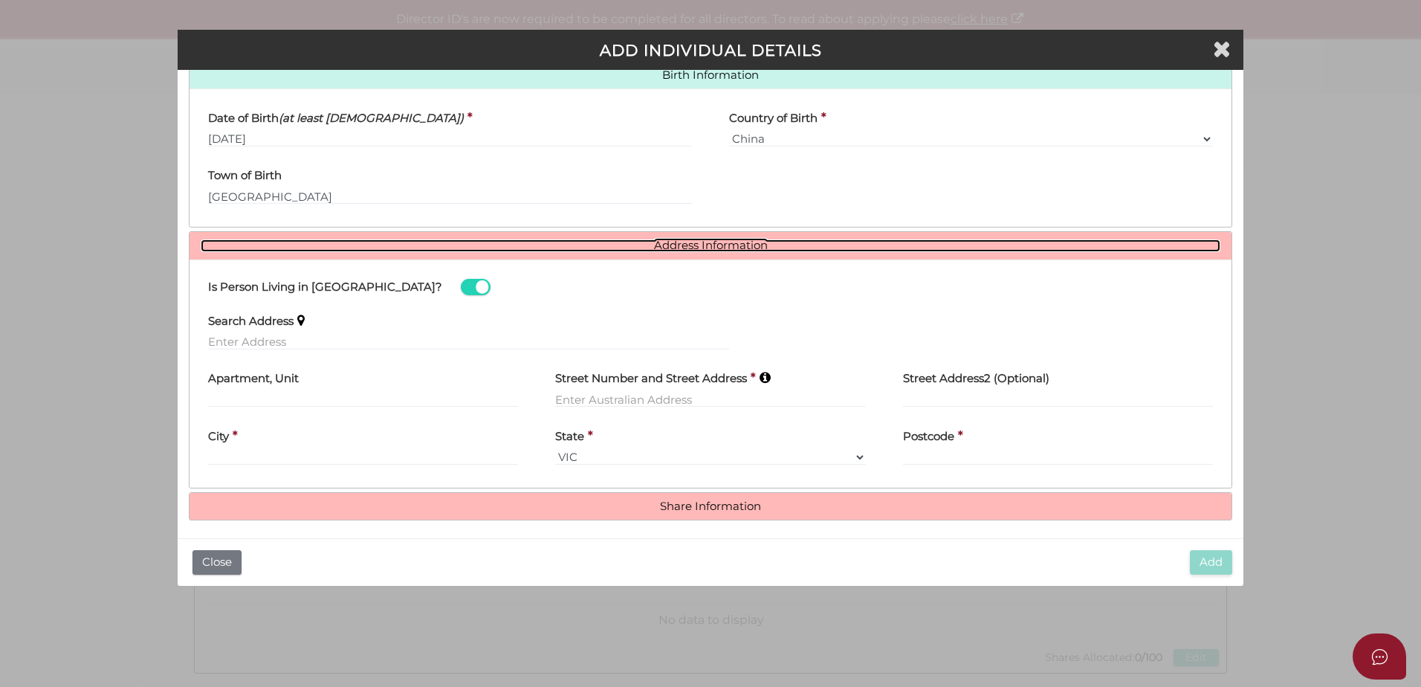
scroll to position [493, 0]
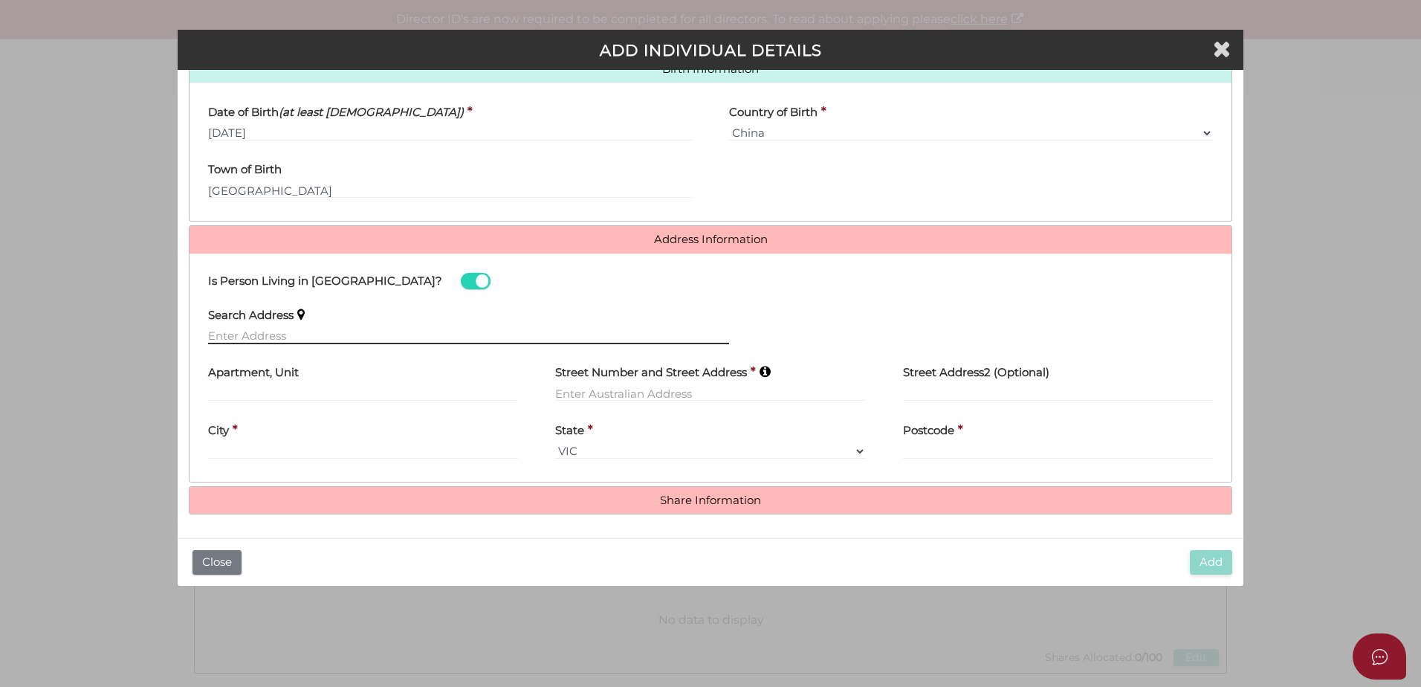
drag, startPoint x: 353, startPoint y: 334, endPoint x: 340, endPoint y: 331, distance: 12.8
click at [353, 334] on input "text" at bounding box center [468, 336] width 521 height 16
paste input "UNIT 205 685 BURKE ROAD, CAMBERWELL, VIC, 3124"
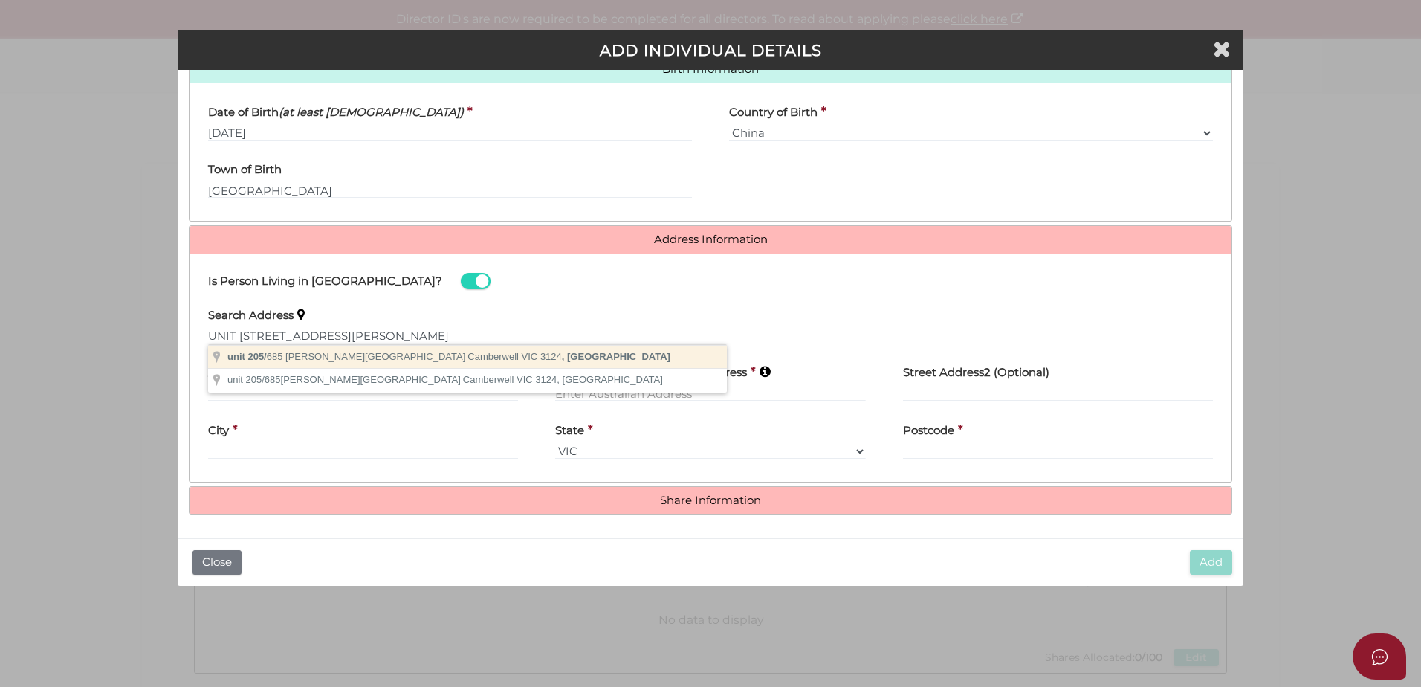
type input "unit 205/685 Burke Road, Camberwell VIC 3124, Australia"
type input "unit 205"
type input "[STREET_ADDRESS][PERSON_NAME]"
type input "Camberwell"
select select "VIC"
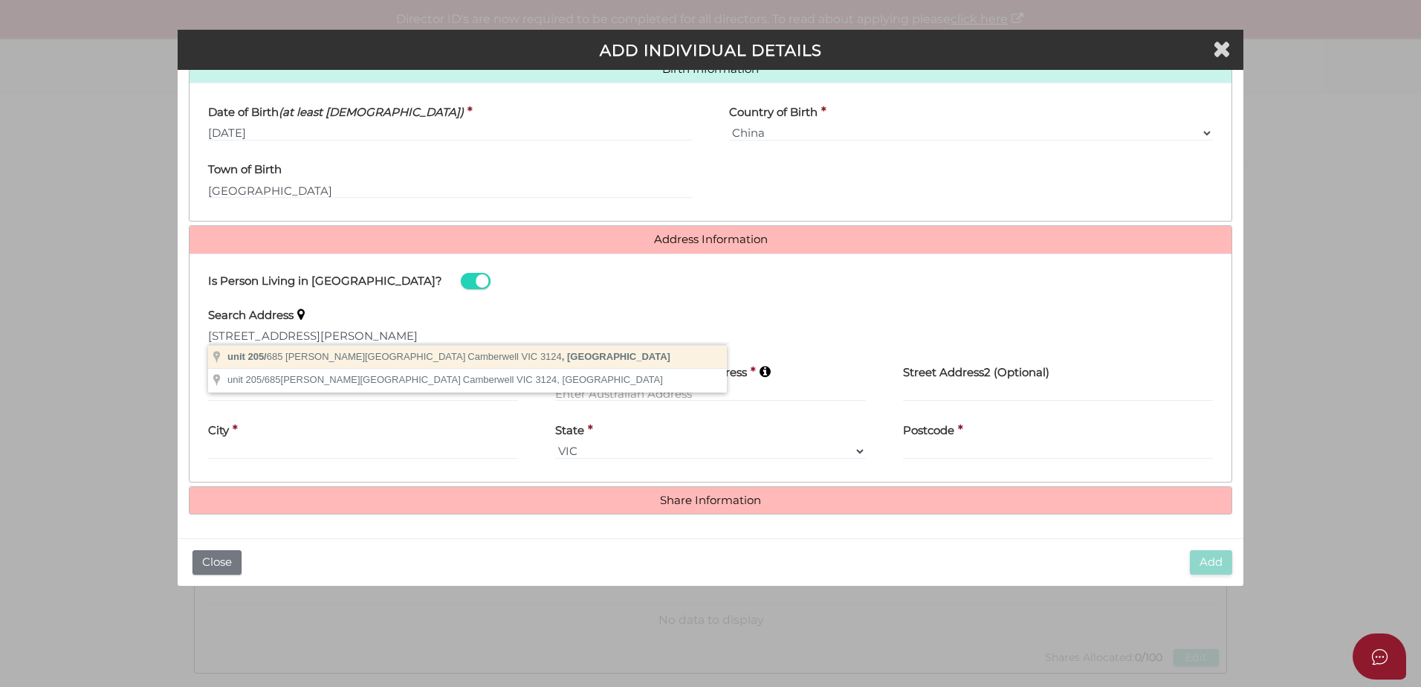
type input "3124"
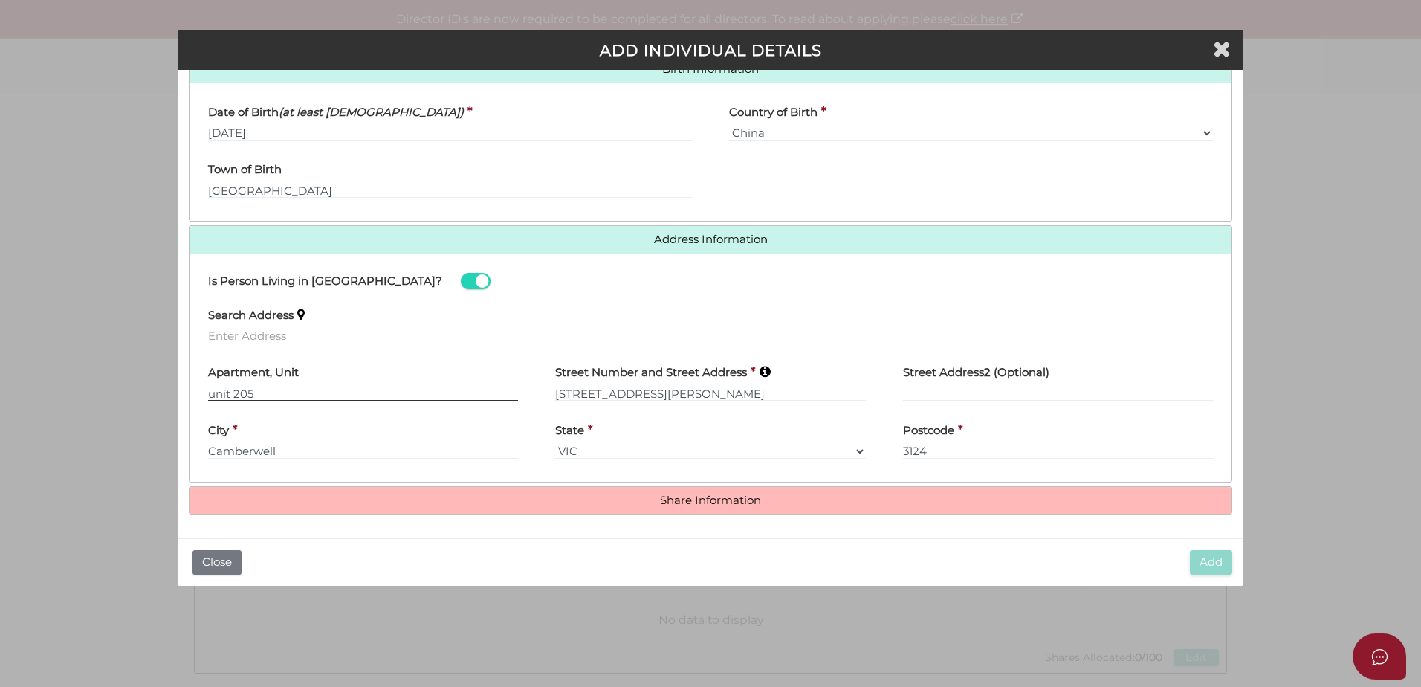
click at [213, 395] on input "unit 205" at bounding box center [363, 393] width 310 height 16
type input "Unit 205"
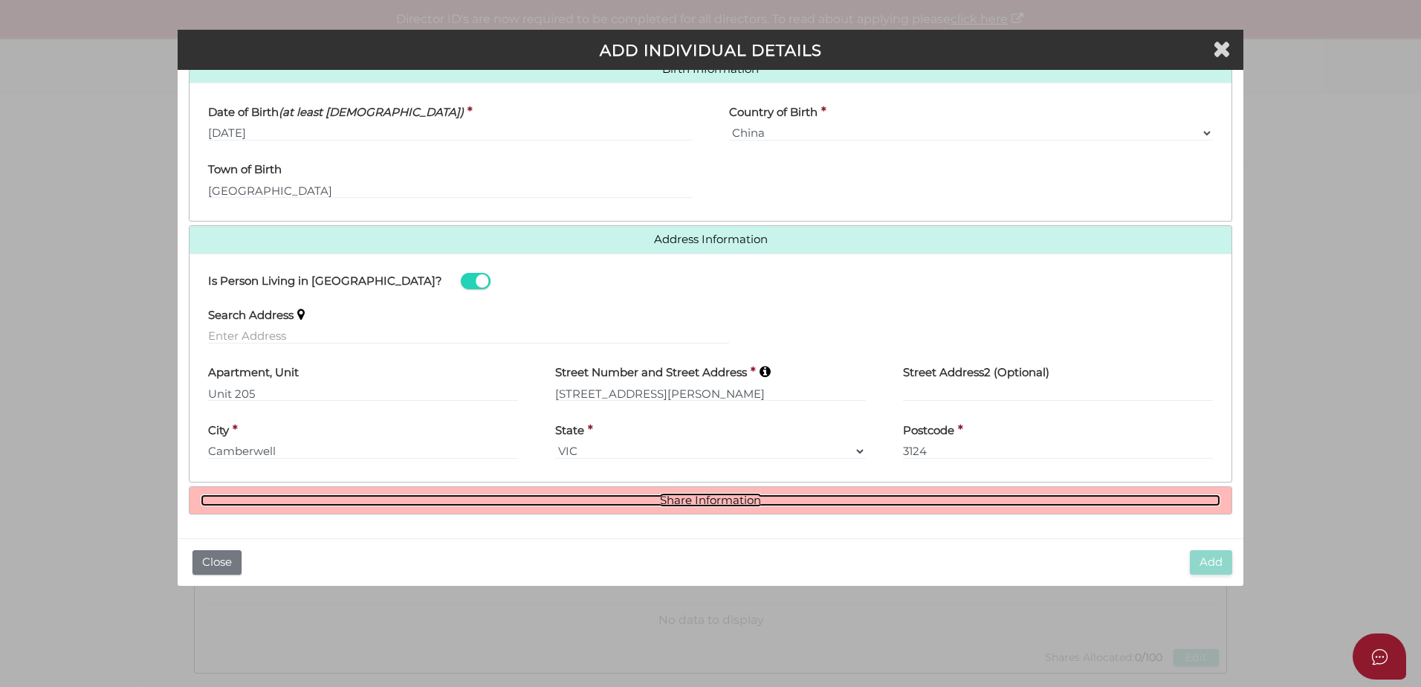
click at [710, 504] on link "Share Information" at bounding box center [711, 500] width 1020 height 13
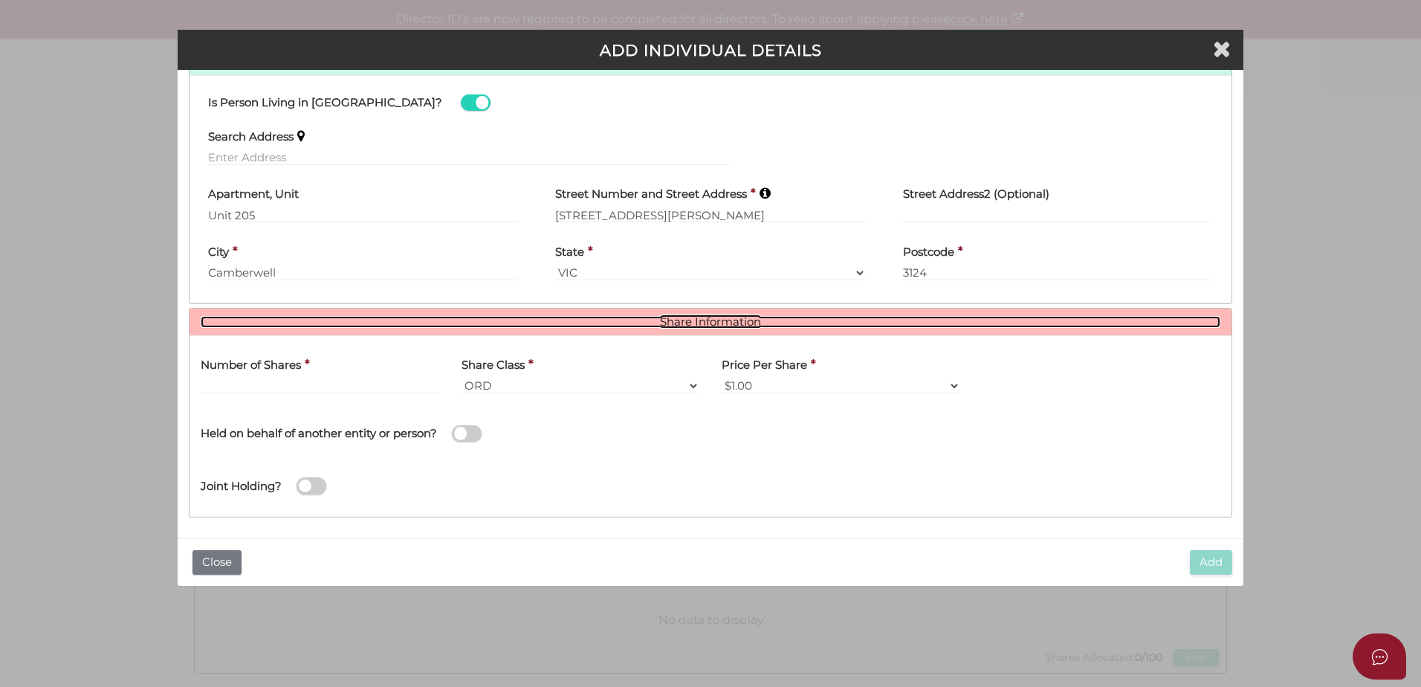
scroll to position [675, 0]
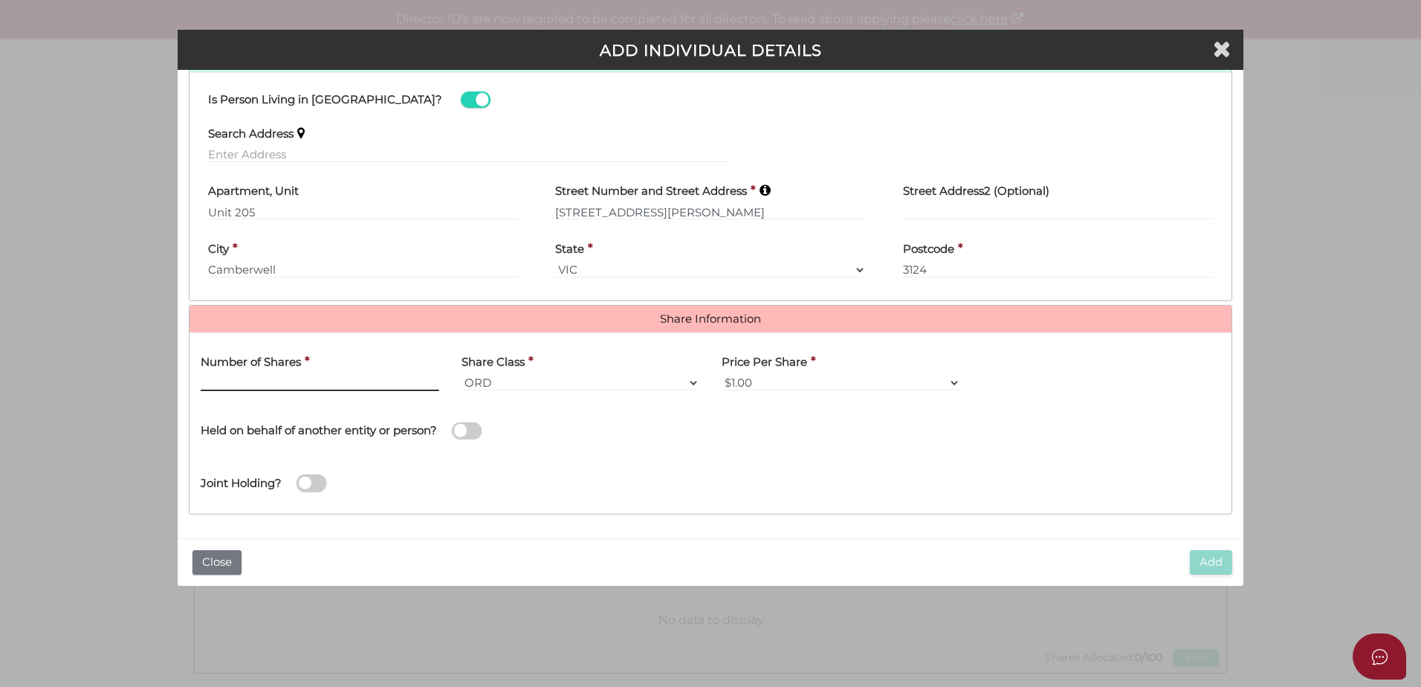
click at [326, 389] on input "text" at bounding box center [320, 383] width 239 height 16
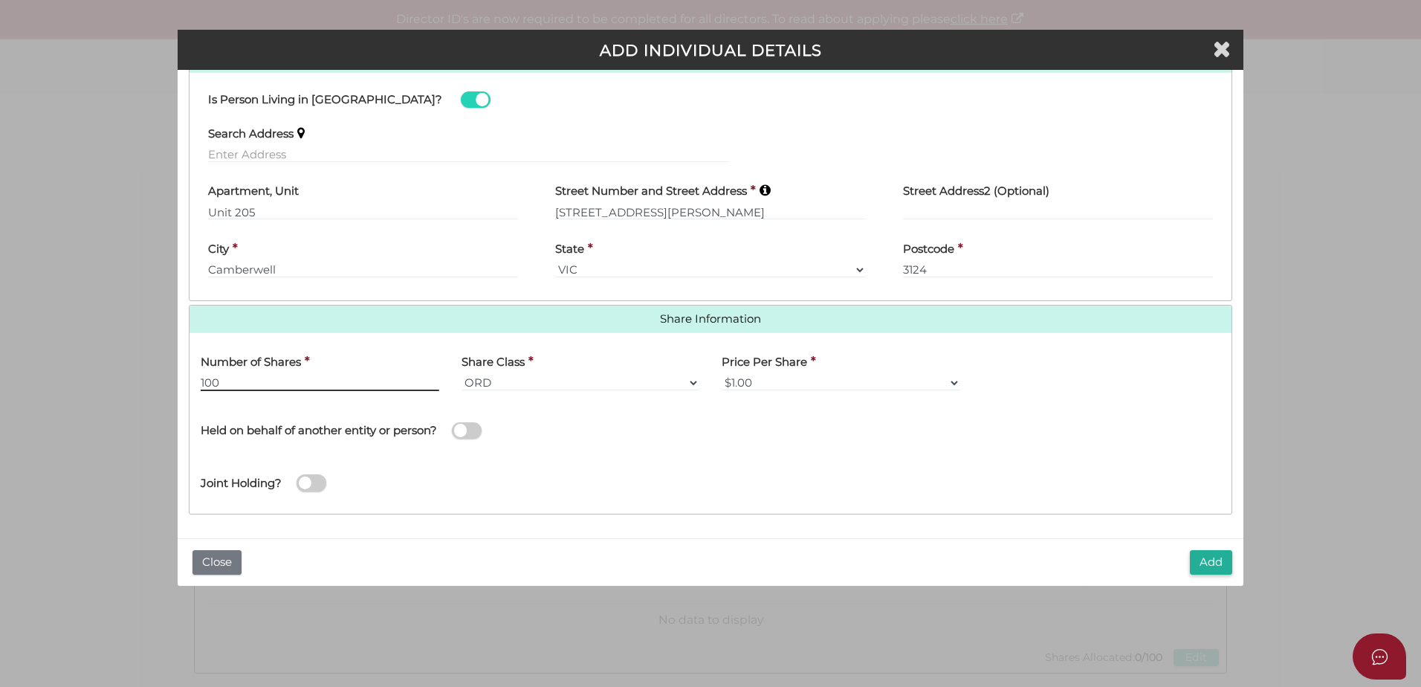
type input "100"
click at [655, 479] on div "Joint Holding?" at bounding box center [711, 478] width 1042 height 48
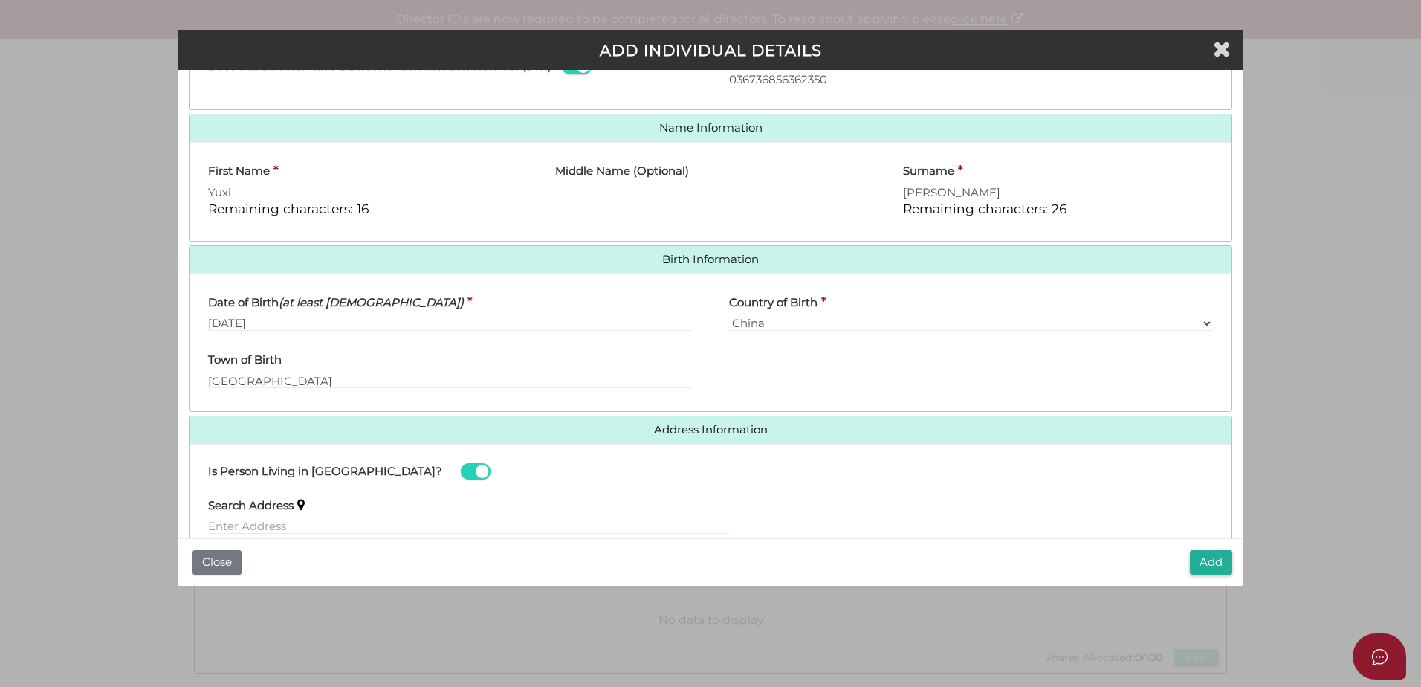
scroll to position [0, 0]
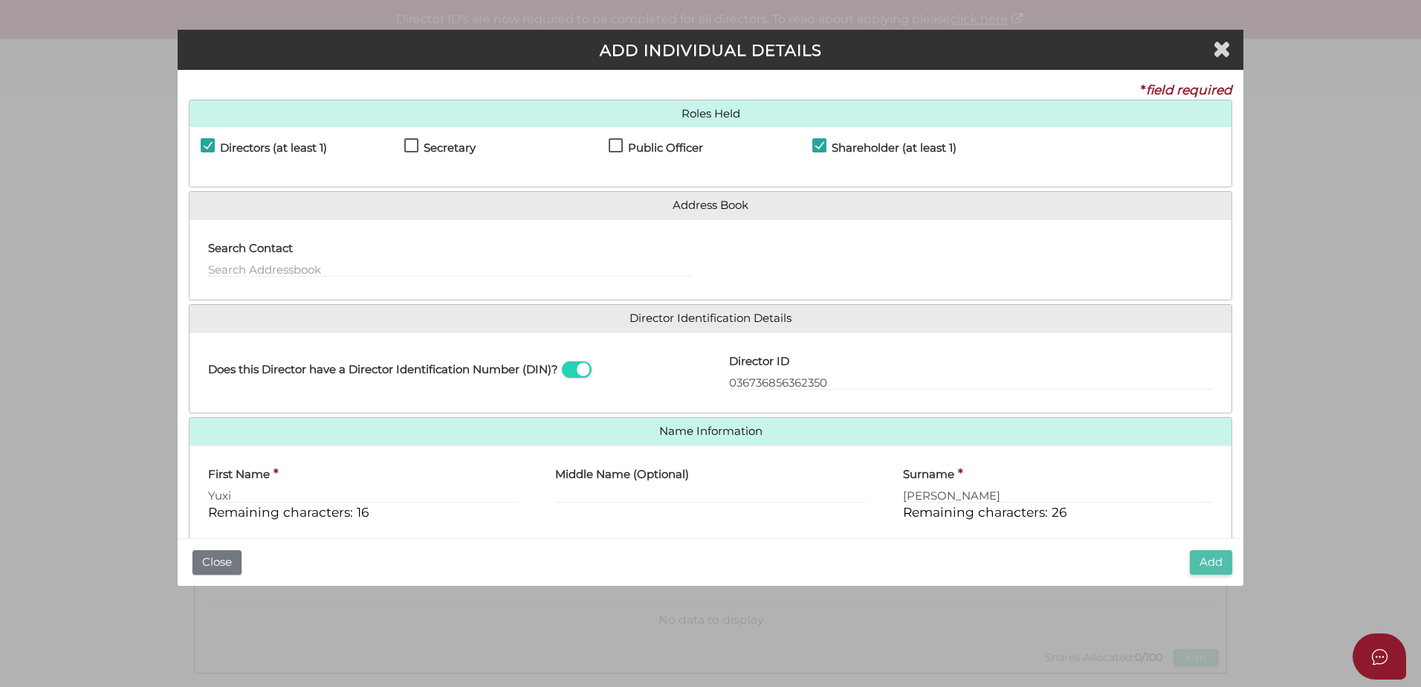
click at [1221, 560] on button "Add" at bounding box center [1211, 562] width 42 height 25
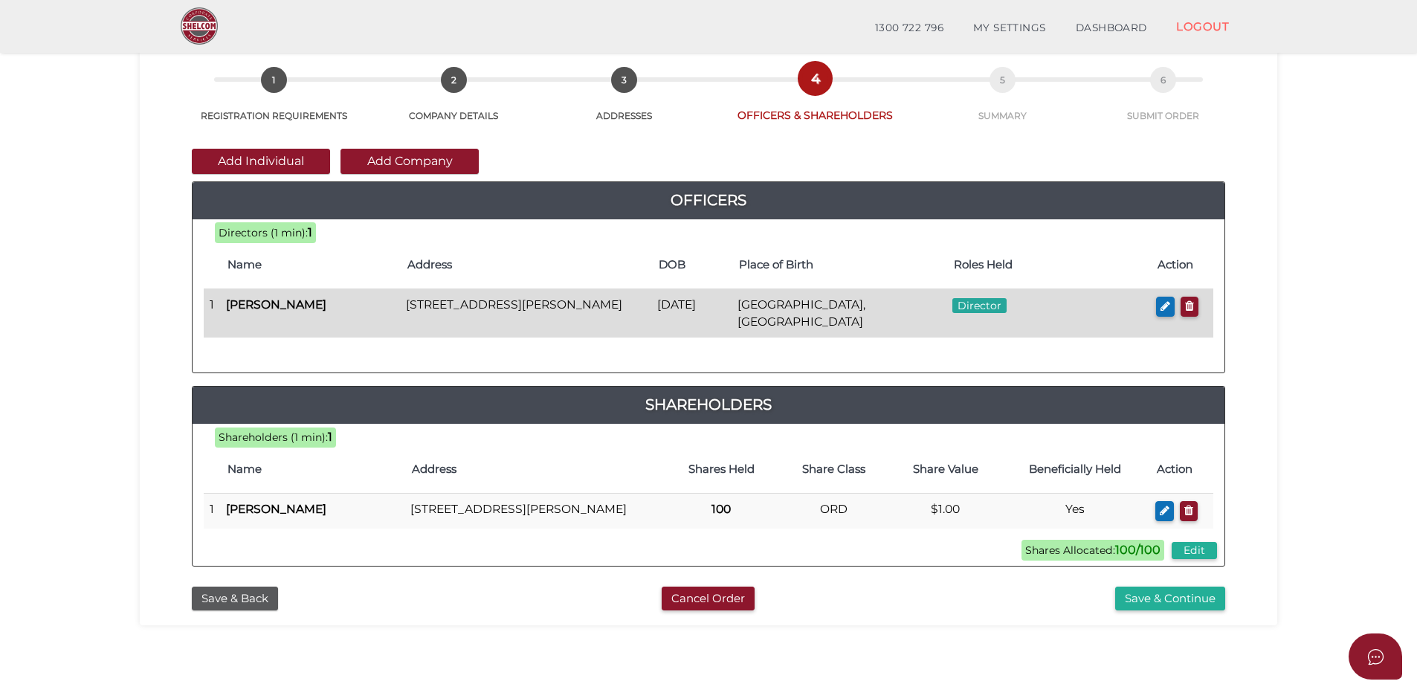
scroll to position [149, 0]
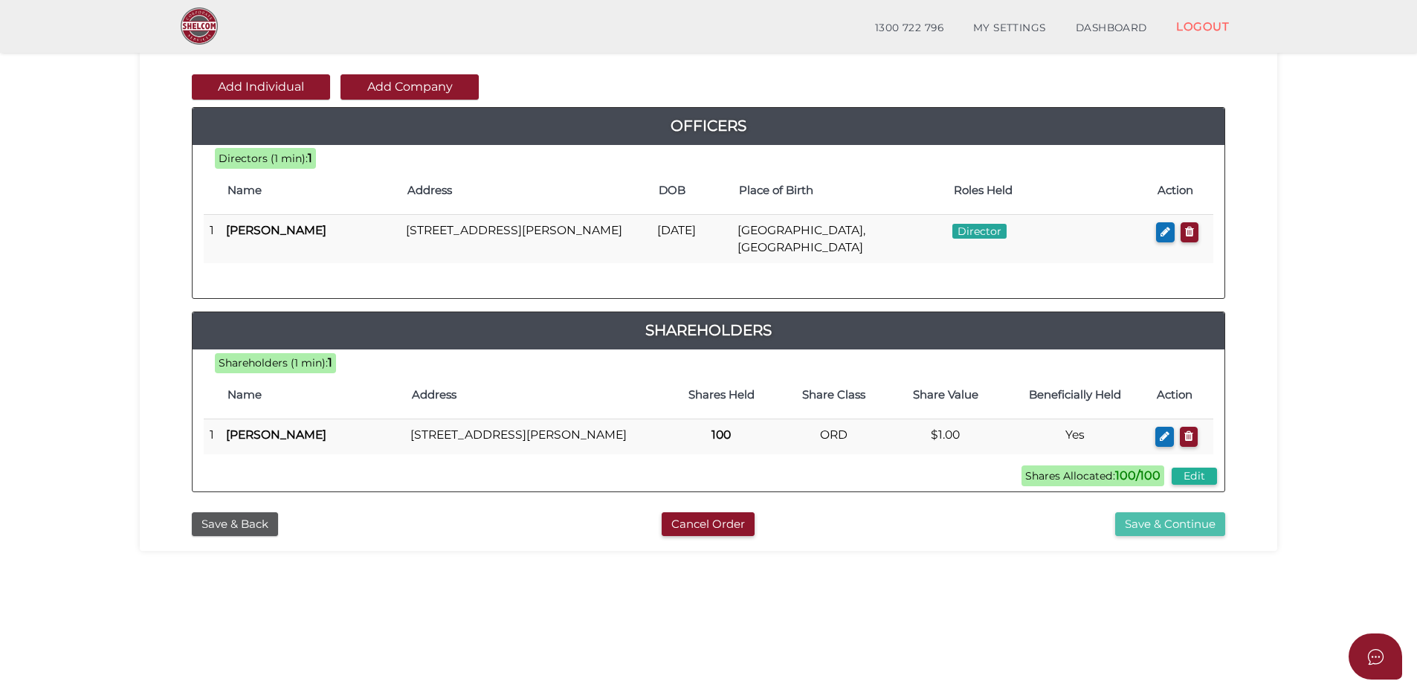
click at [1139, 537] on button "Save & Continue" at bounding box center [1170, 524] width 110 height 25
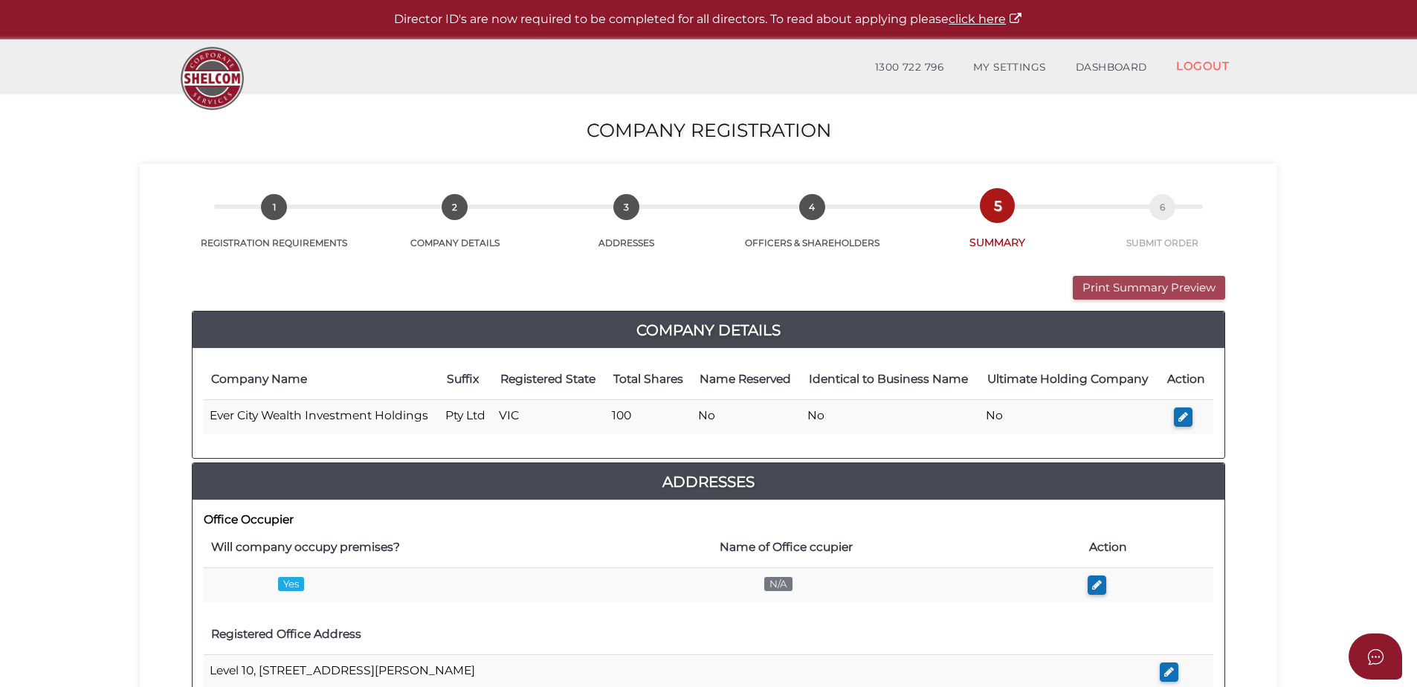
click at [1139, 282] on button "Print Summary Preview" at bounding box center [1148, 288] width 152 height 25
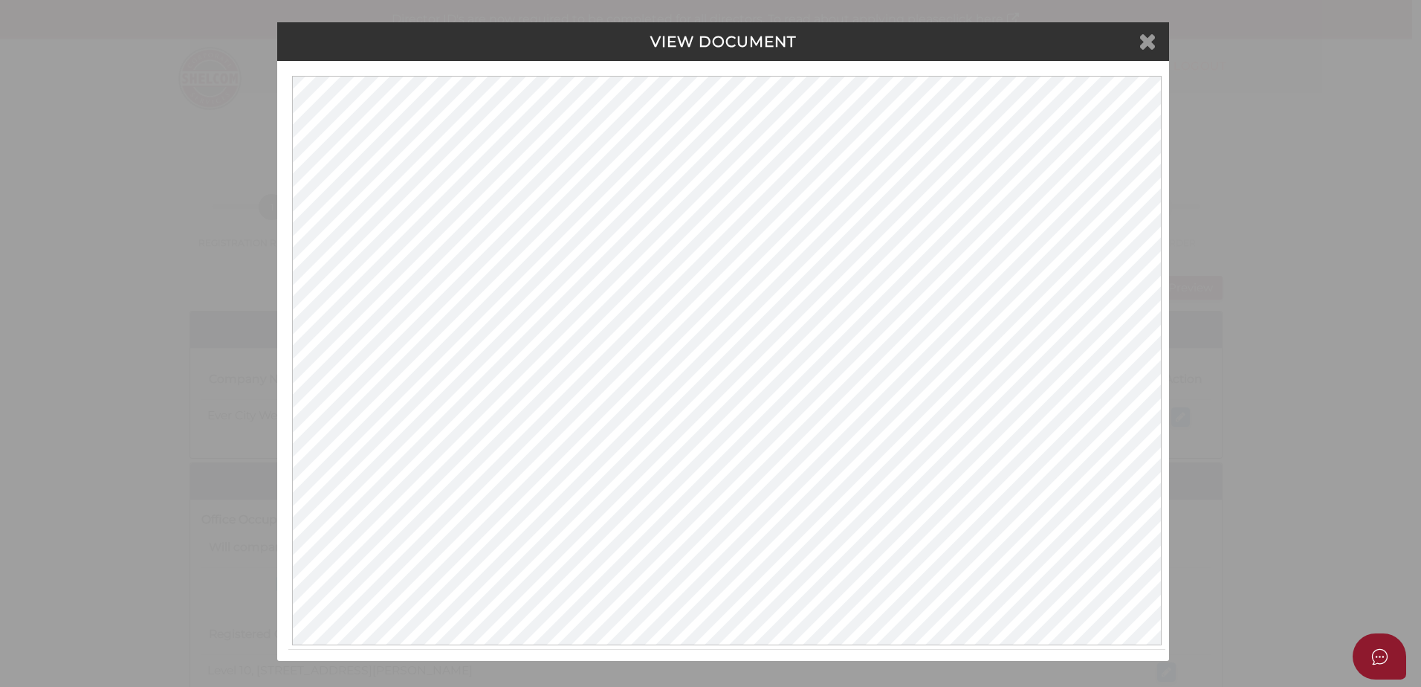
click at [1155, 44] on icon at bounding box center [1148, 41] width 18 height 22
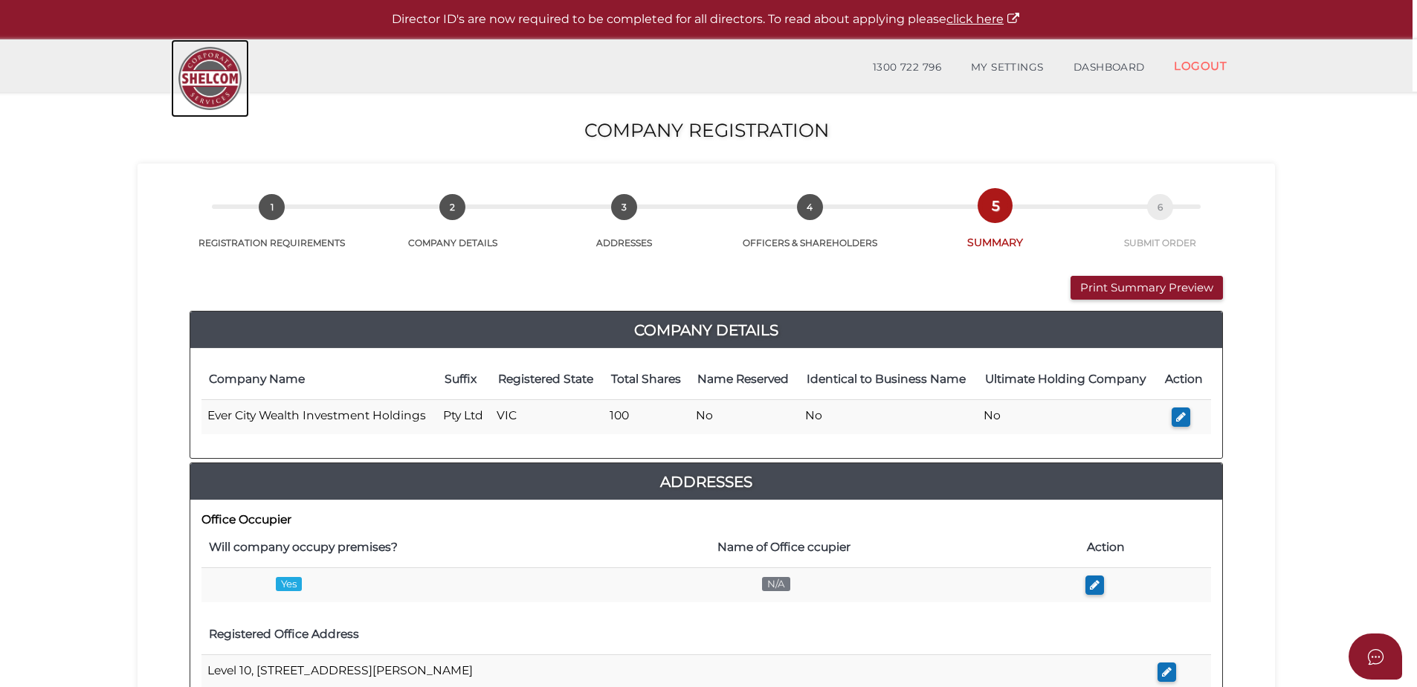
click at [232, 74] on img at bounding box center [210, 78] width 78 height 78
